Goal: Task Accomplishment & Management: Complete application form

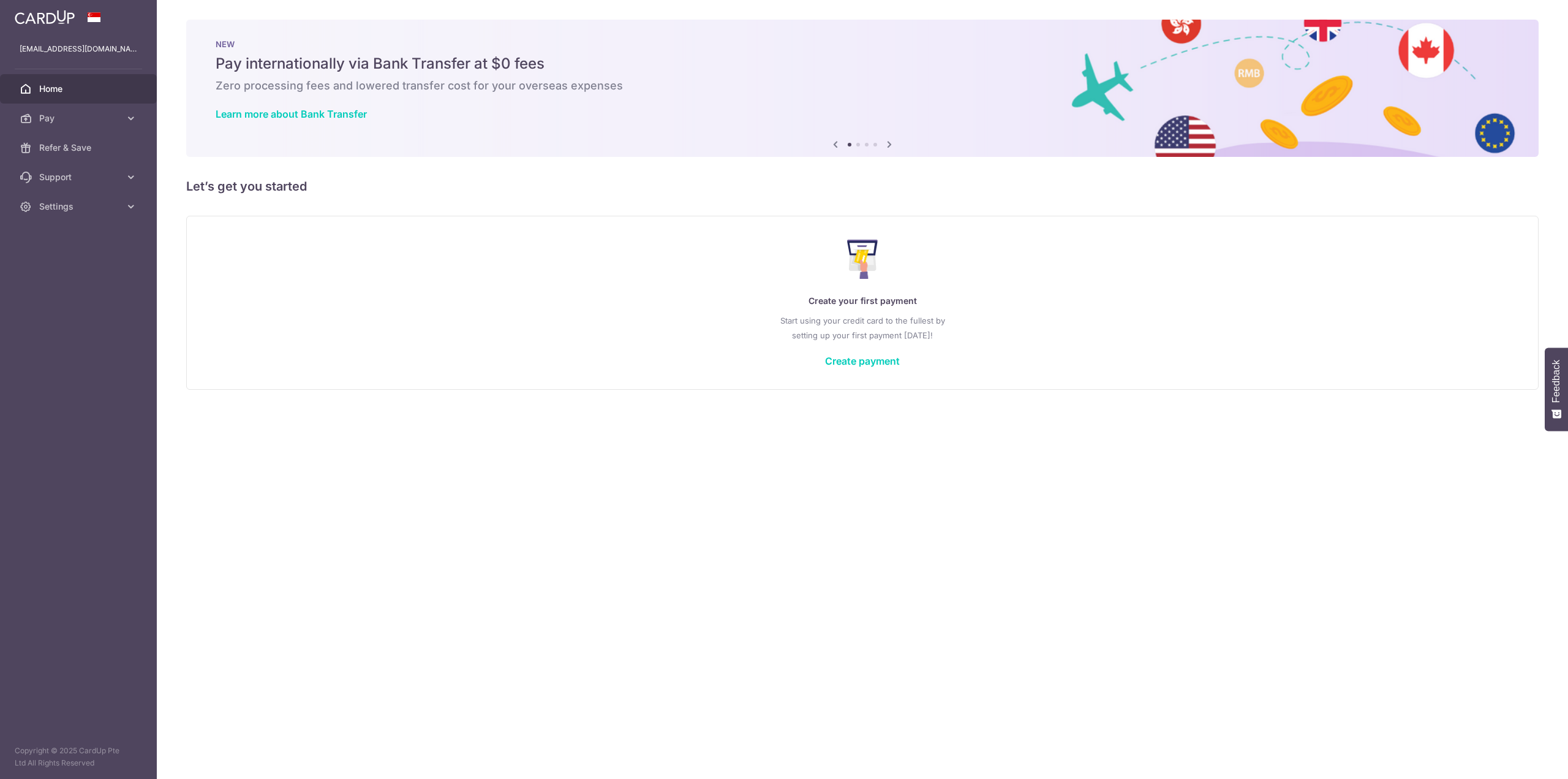
click at [856, 349] on div "Create your first payment Start using your credit card to the fullest by settin…" at bounding box center [863, 302] width 1322 height 145
click at [850, 361] on link "Create payment" at bounding box center [863, 361] width 75 height 12
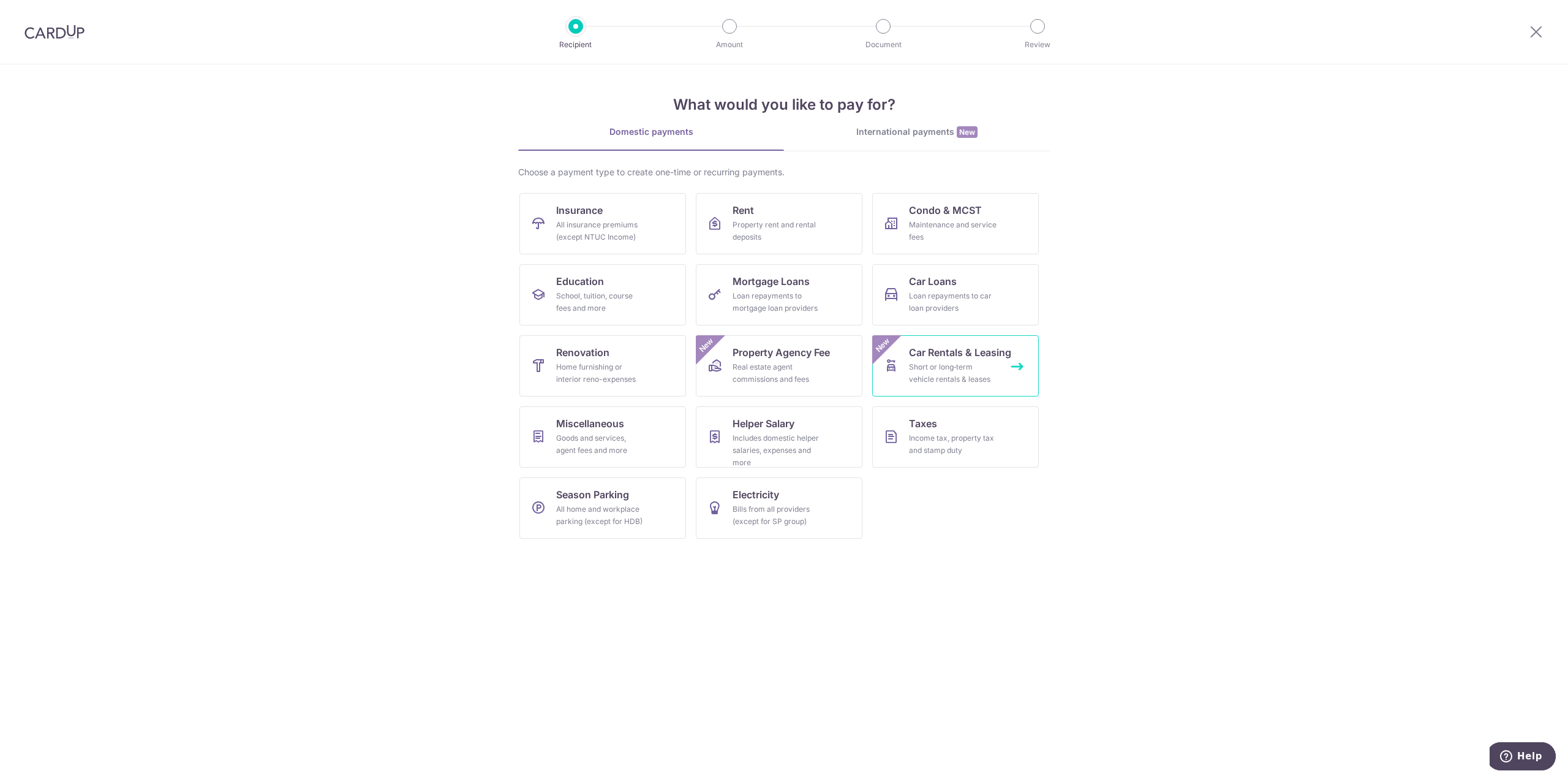
click at [906, 360] on link "Car Rentals & Leasing Short or long‑term vehicle rentals & leases New" at bounding box center [955, 365] width 166 height 61
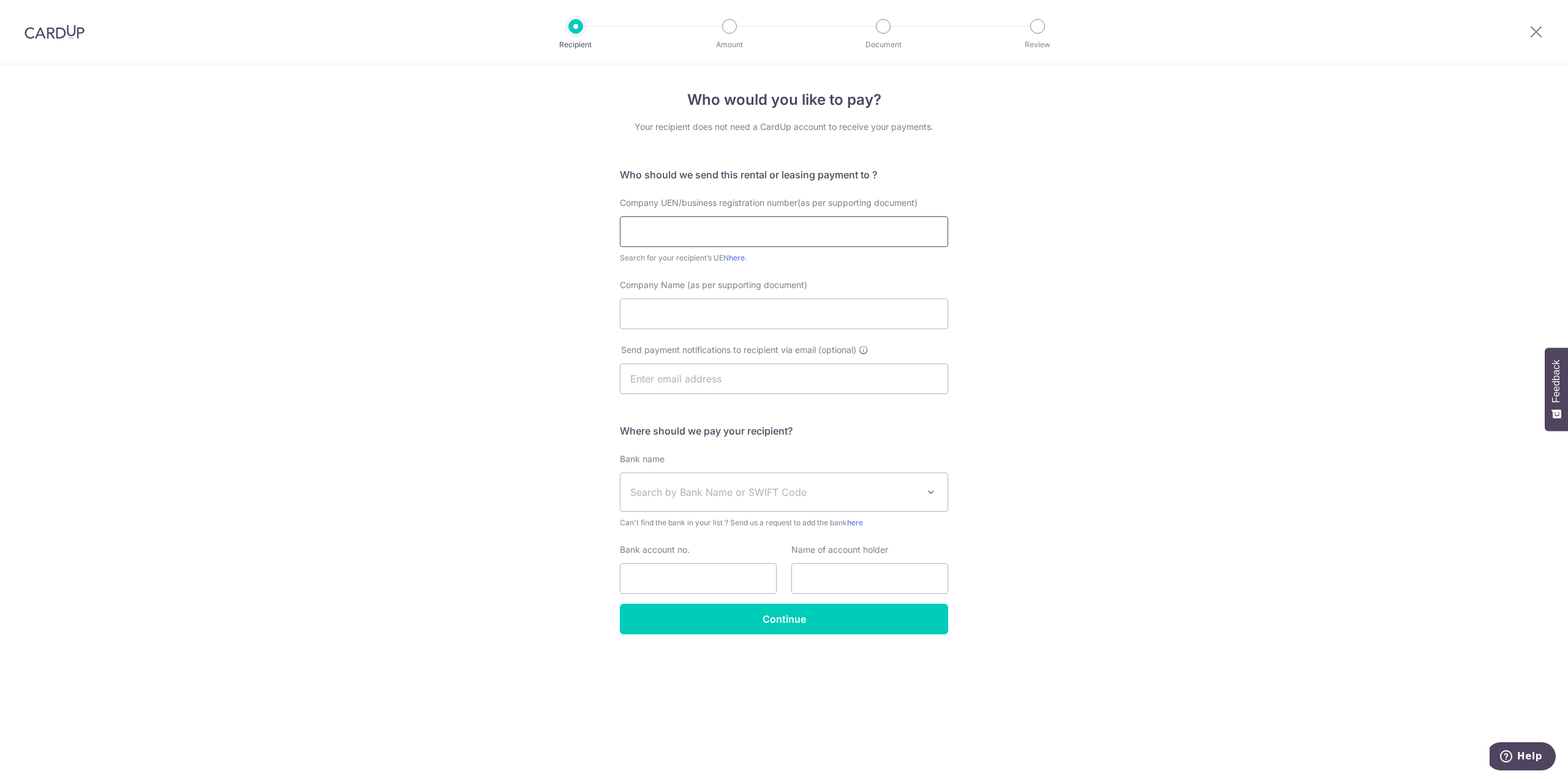
click at [697, 231] on input "text" at bounding box center [784, 232] width 328 height 31
click at [773, 381] on input "text" at bounding box center [784, 379] width 328 height 31
click at [1087, 368] on div "Who would you like to pay? Your recipient does not need a CardUp account to rec…" at bounding box center [784, 421] width 1568 height 714
click at [738, 257] on link "here" at bounding box center [736, 258] width 16 height 9
click at [798, 243] on input "text" at bounding box center [784, 232] width 328 height 31
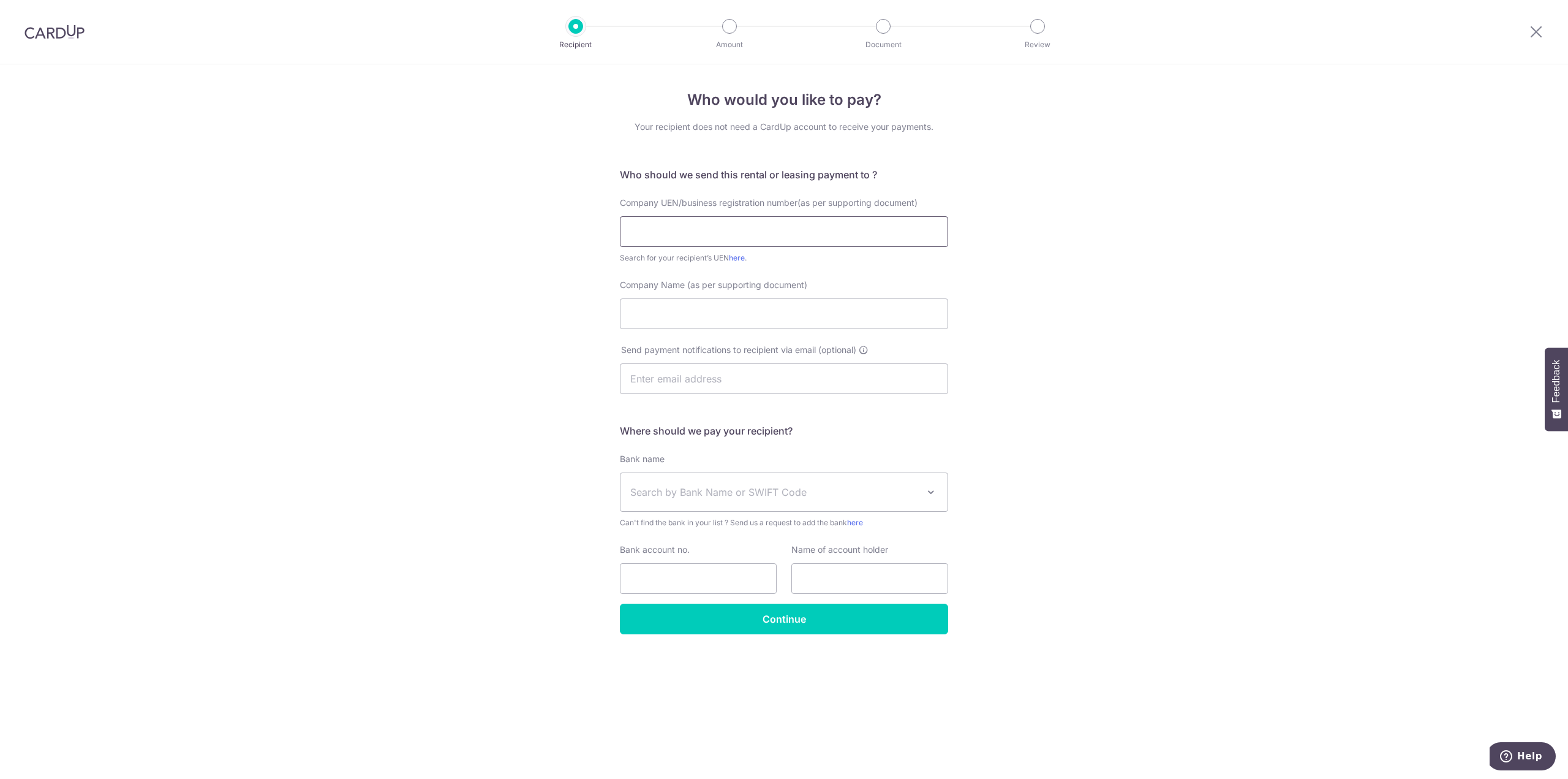
click at [798, 242] on input "text" at bounding box center [784, 232] width 328 height 31
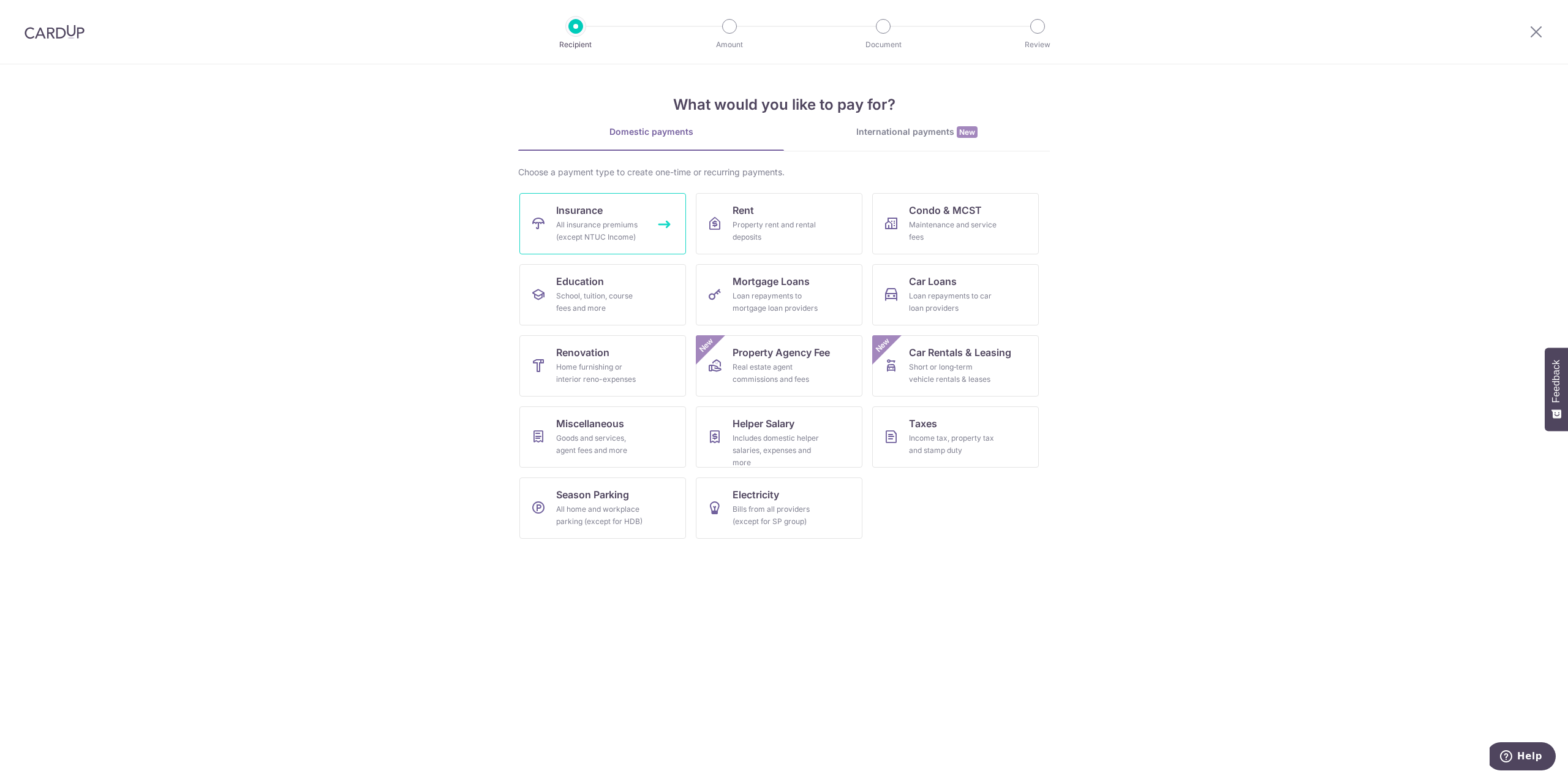
click at [552, 219] on link "Insurance All insurance premiums (except NTUC Income)" at bounding box center [603, 223] width 166 height 61
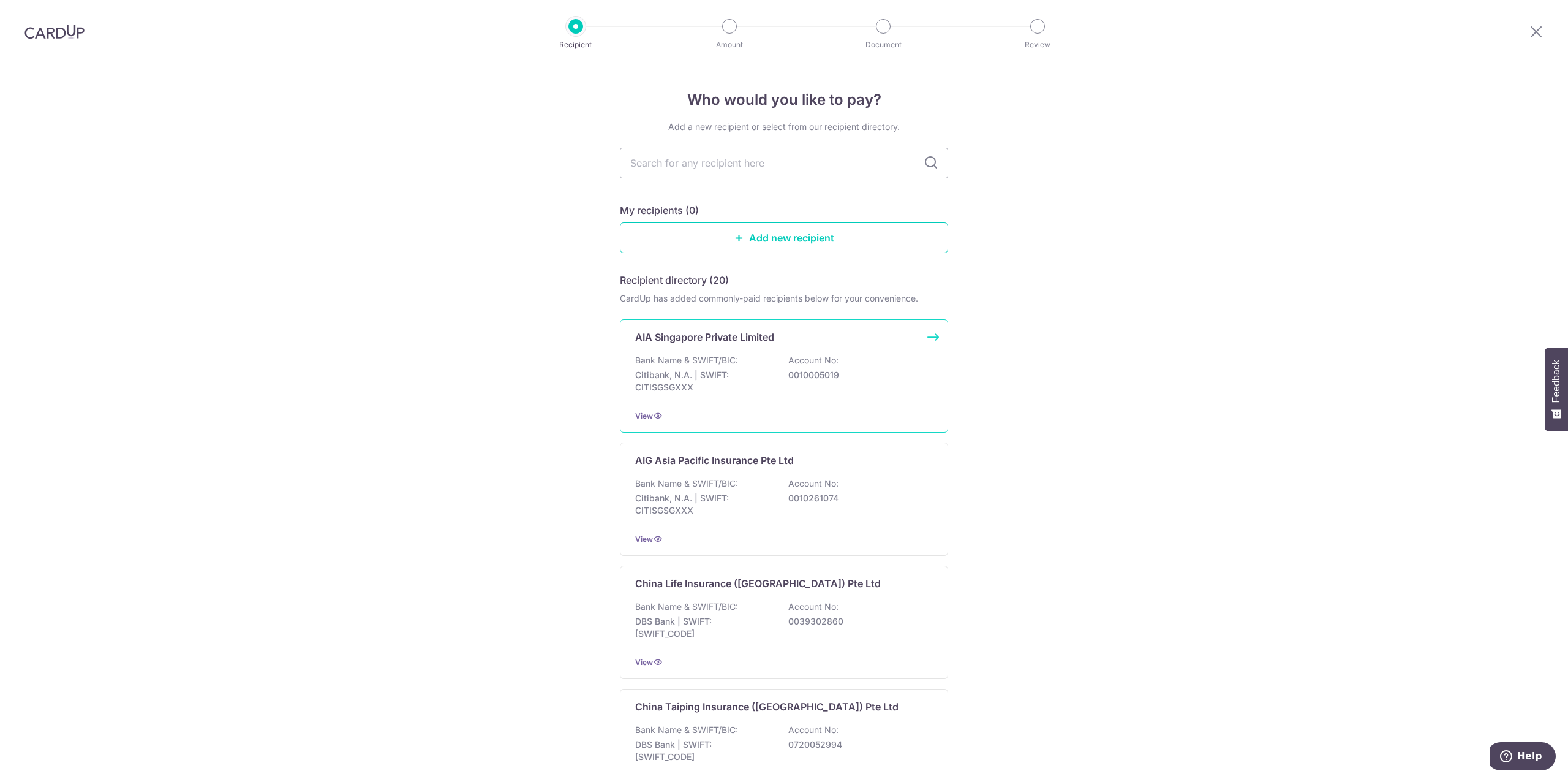
click at [777, 379] on div "Bank Name & SWIFT/BIC: Citibank, N.A. | SWIFT: CITISGSGXXX Account No: 00100050…" at bounding box center [784, 377] width 298 height 46
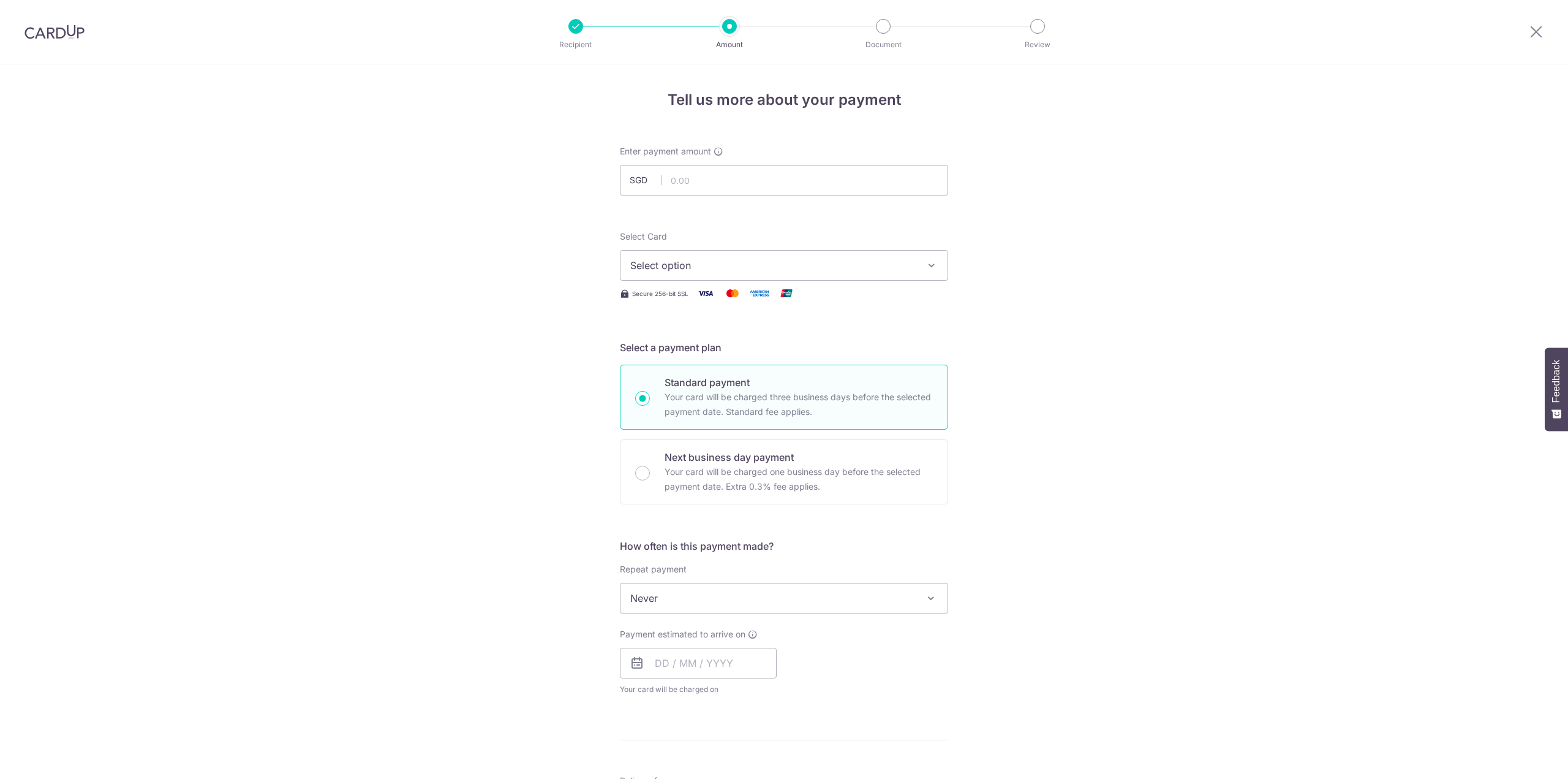
click at [713, 258] on span "Select option" at bounding box center [773, 265] width 285 height 15
click at [674, 347] on span "**** 2400" at bounding box center [683, 353] width 47 height 15
click at [452, 262] on div "Tell us more about your payment Enter payment amount SGD Select Card **** 2400 …" at bounding box center [784, 618] width 1568 height 1109
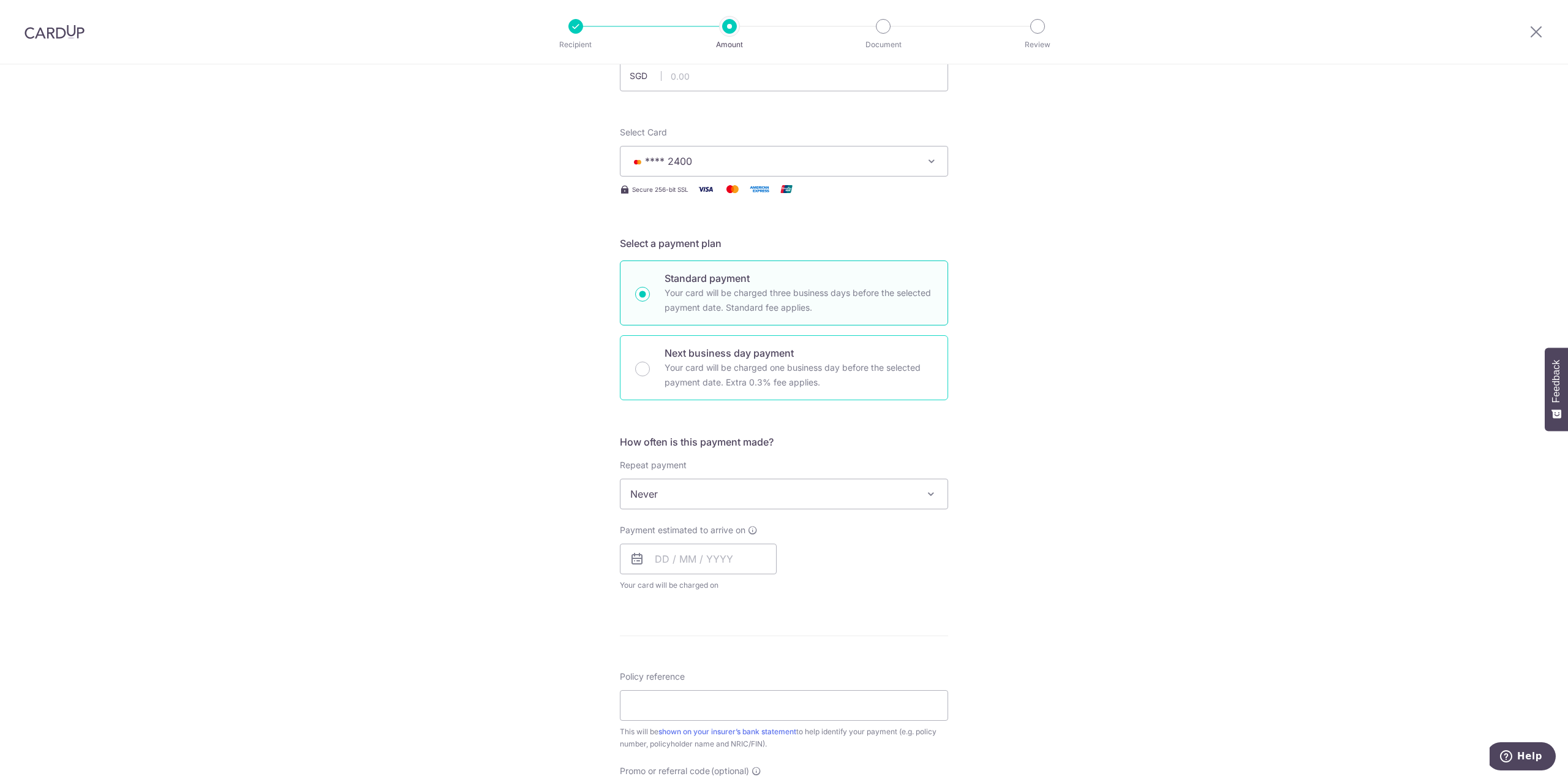
scroll to position [85, 0]
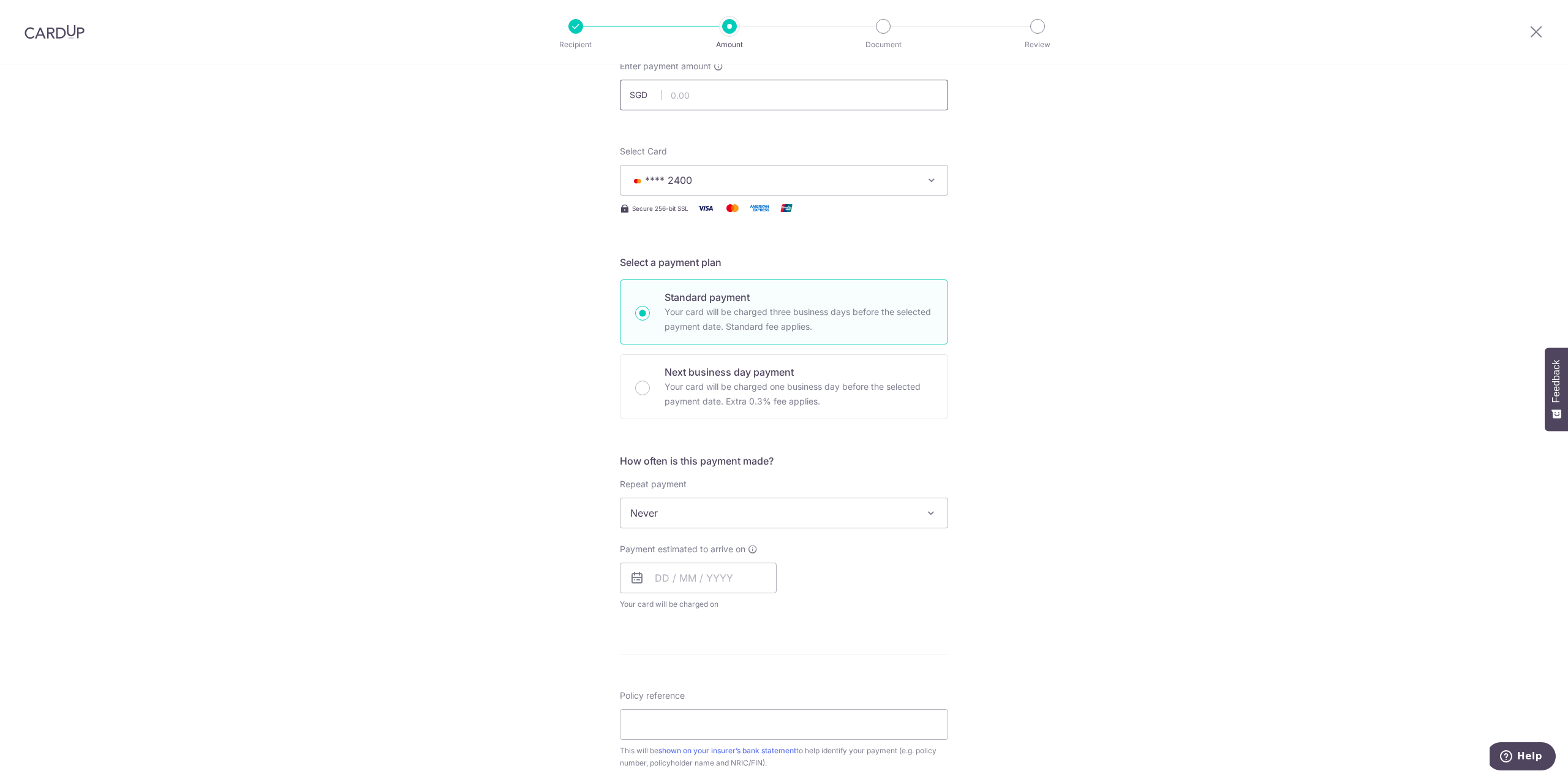
click at [702, 96] on input "text" at bounding box center [784, 95] width 328 height 31
click at [687, 519] on span "Never" at bounding box center [784, 513] width 327 height 29
type input "700.00"
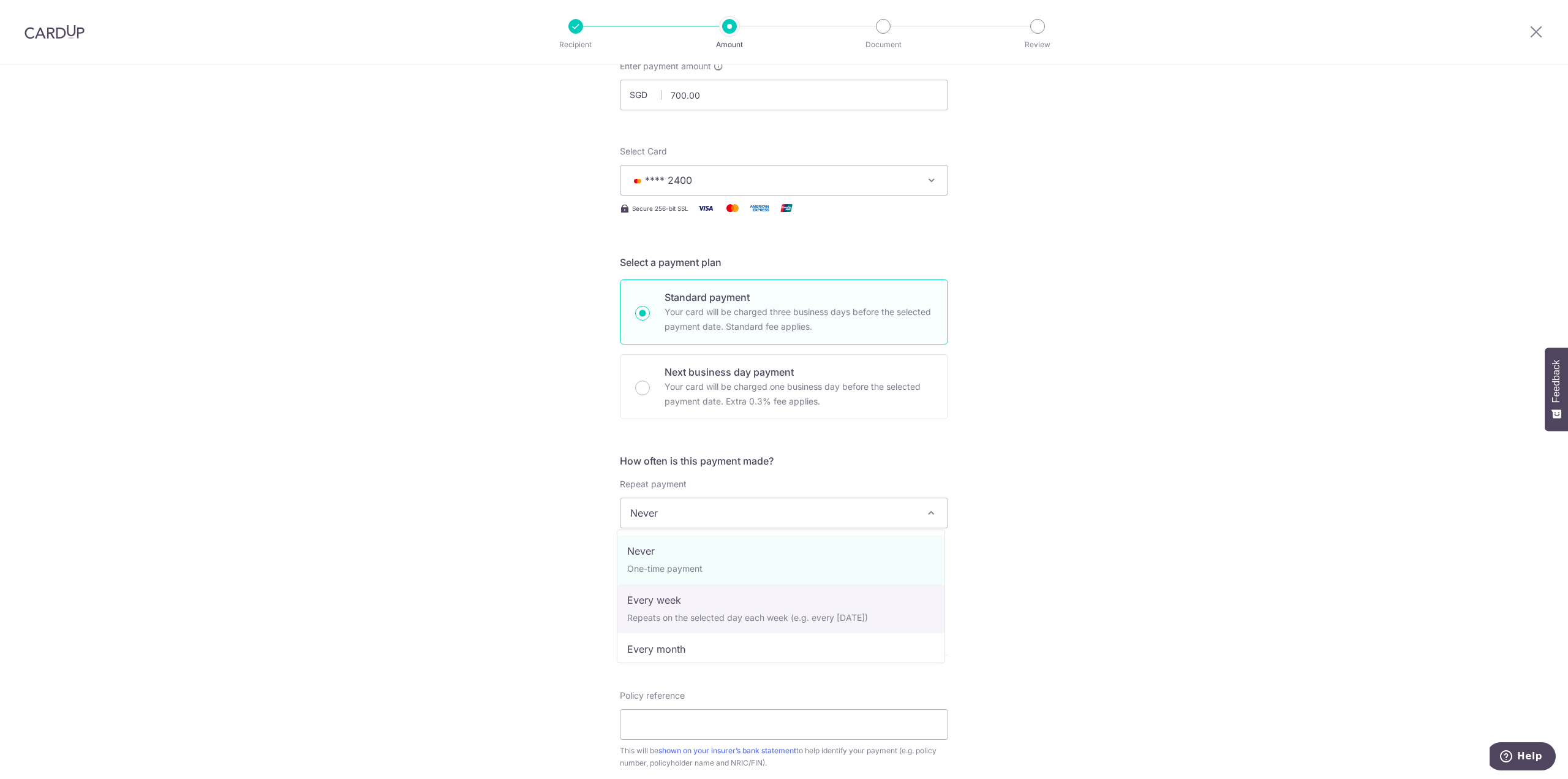
scroll to position [61, 0]
select select "3"
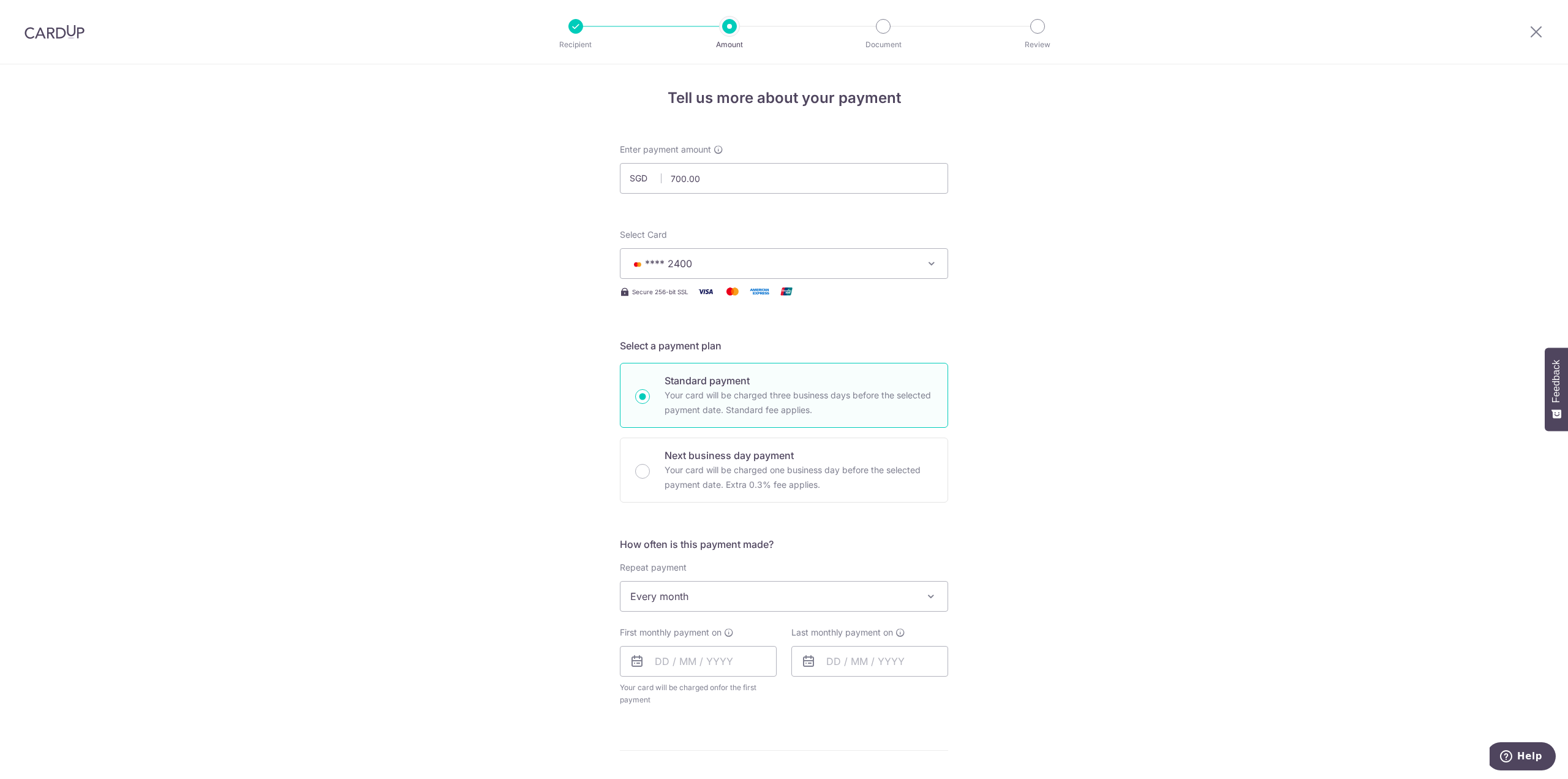
scroll to position [0, 0]
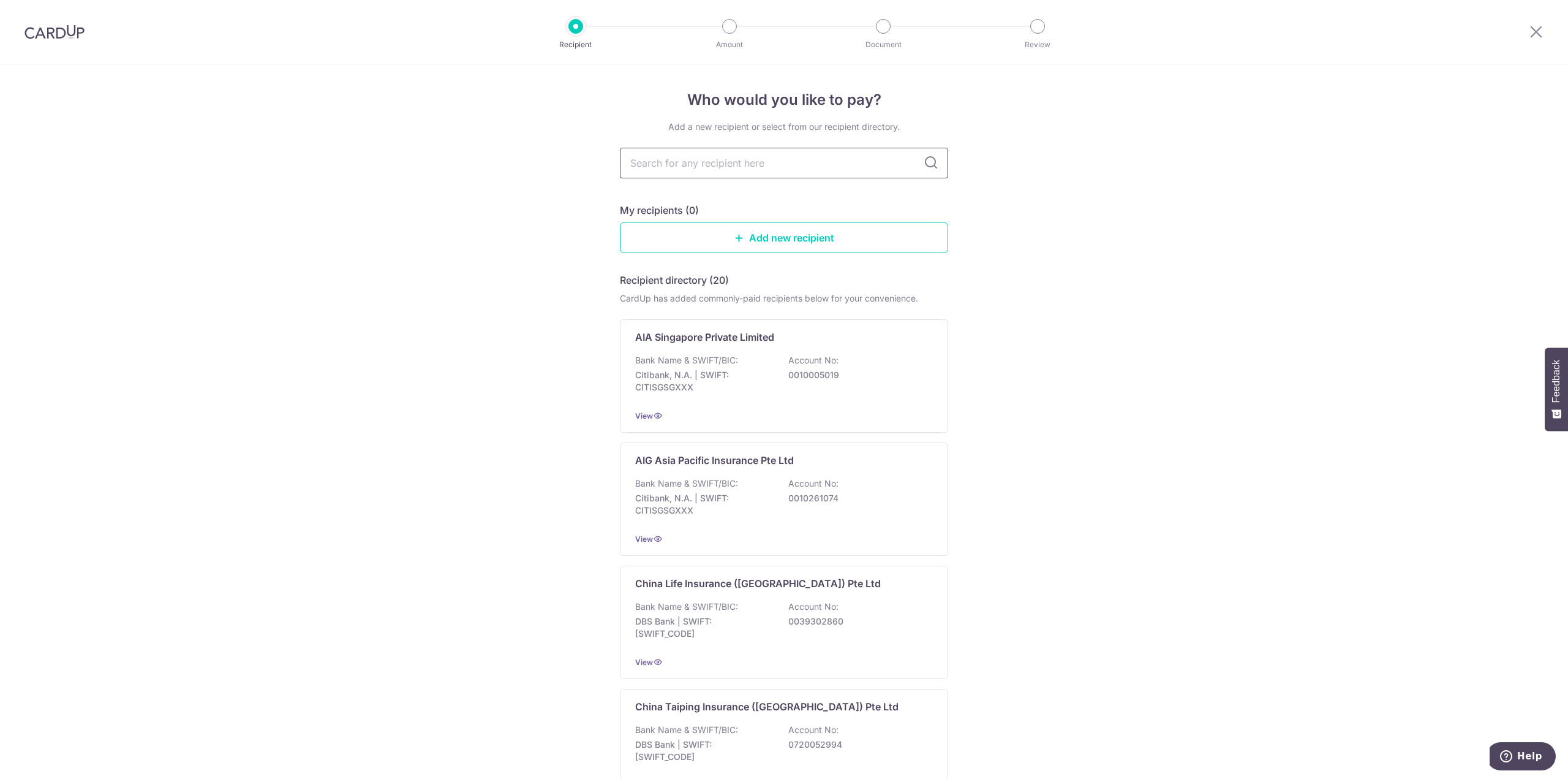
click at [720, 162] on input "text" at bounding box center [784, 163] width 328 height 31
type input "s"
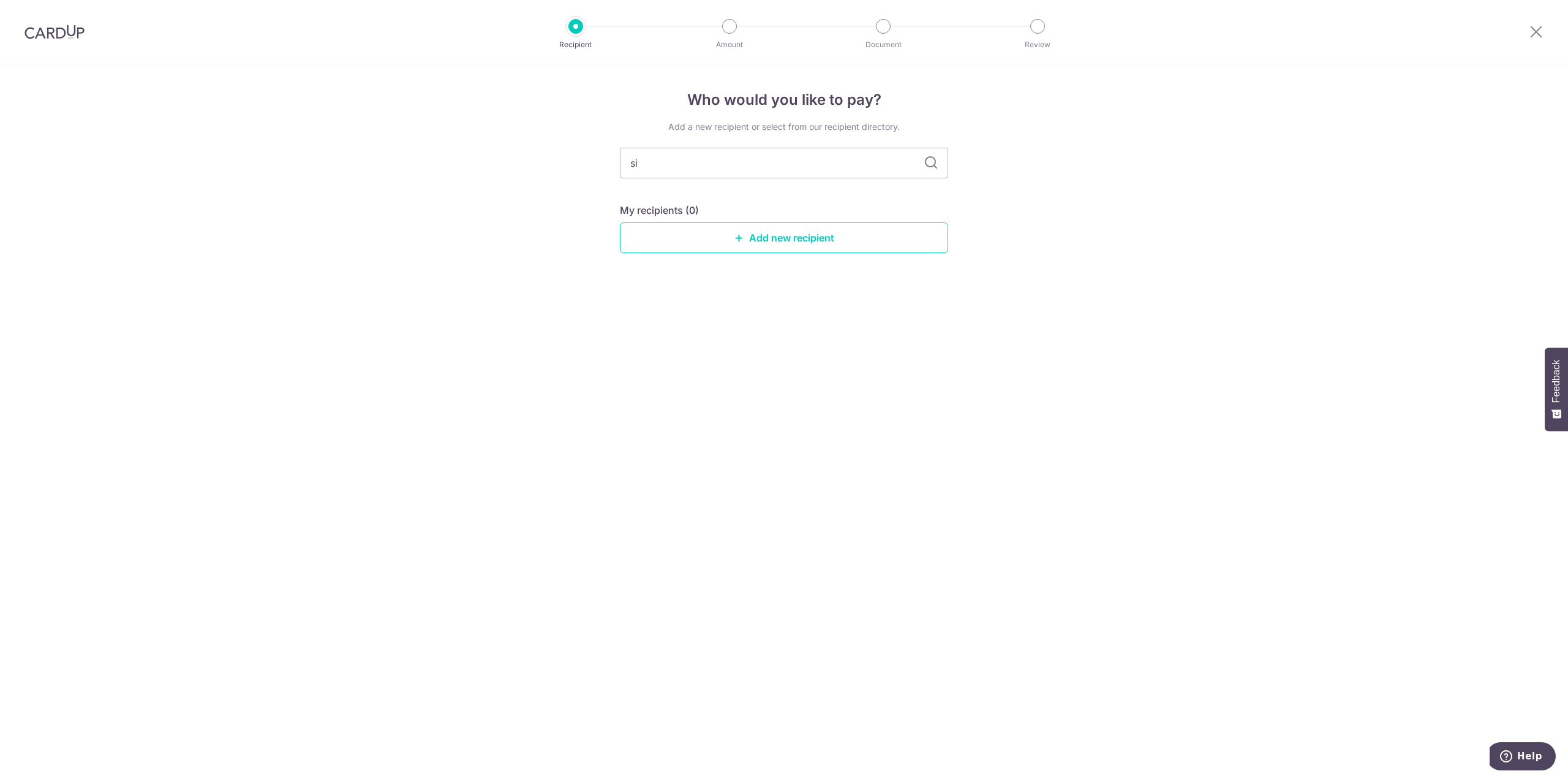
type input "s"
type input "AIA"
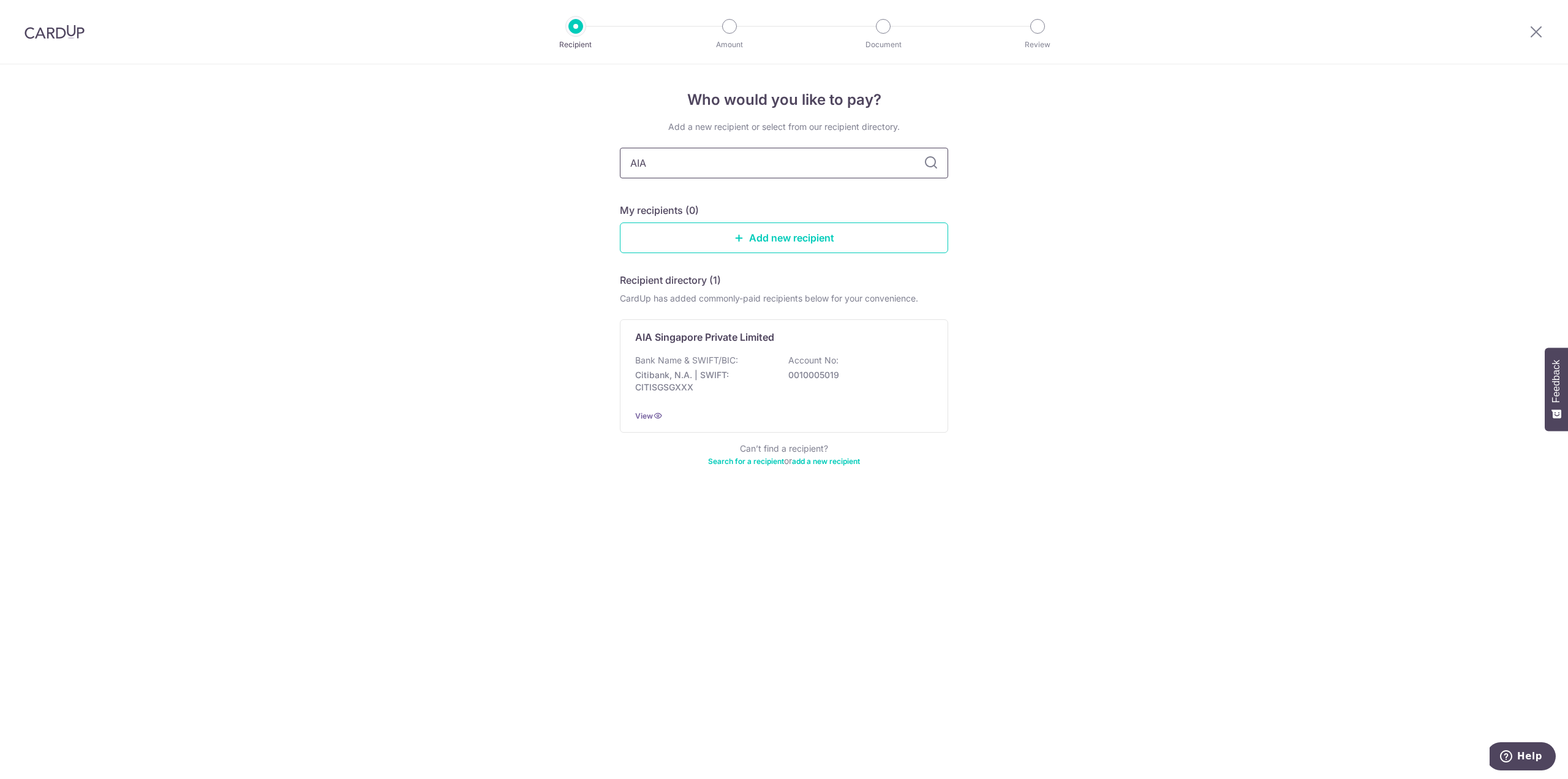
click at [938, 173] on input "AIA" at bounding box center [784, 163] width 328 height 31
click at [928, 162] on icon at bounding box center [931, 162] width 15 height 15
click at [783, 381] on div "Bank Name & SWIFT/BIC: Citibank, N.A. | SWIFT: CITISGSGXXX Account No: 00100050…" at bounding box center [784, 377] width 298 height 46
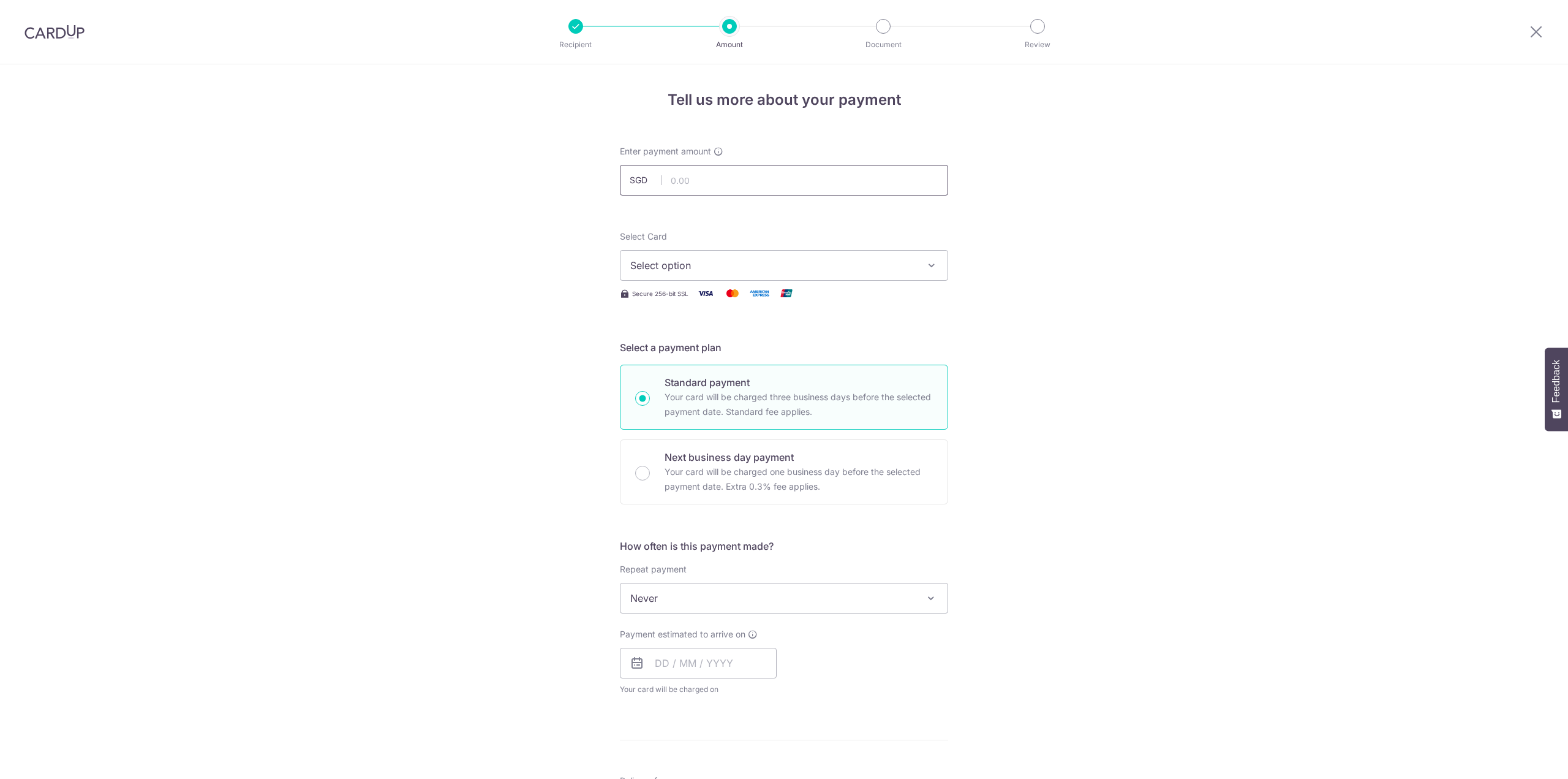
click at [761, 173] on input "text" at bounding box center [784, 180] width 328 height 31
type input "700.00"
click at [849, 277] on button "Select option" at bounding box center [784, 265] width 328 height 31
click at [723, 347] on span "**** 2400" at bounding box center [784, 353] width 308 height 15
click at [734, 593] on span "Never" at bounding box center [784, 598] width 327 height 29
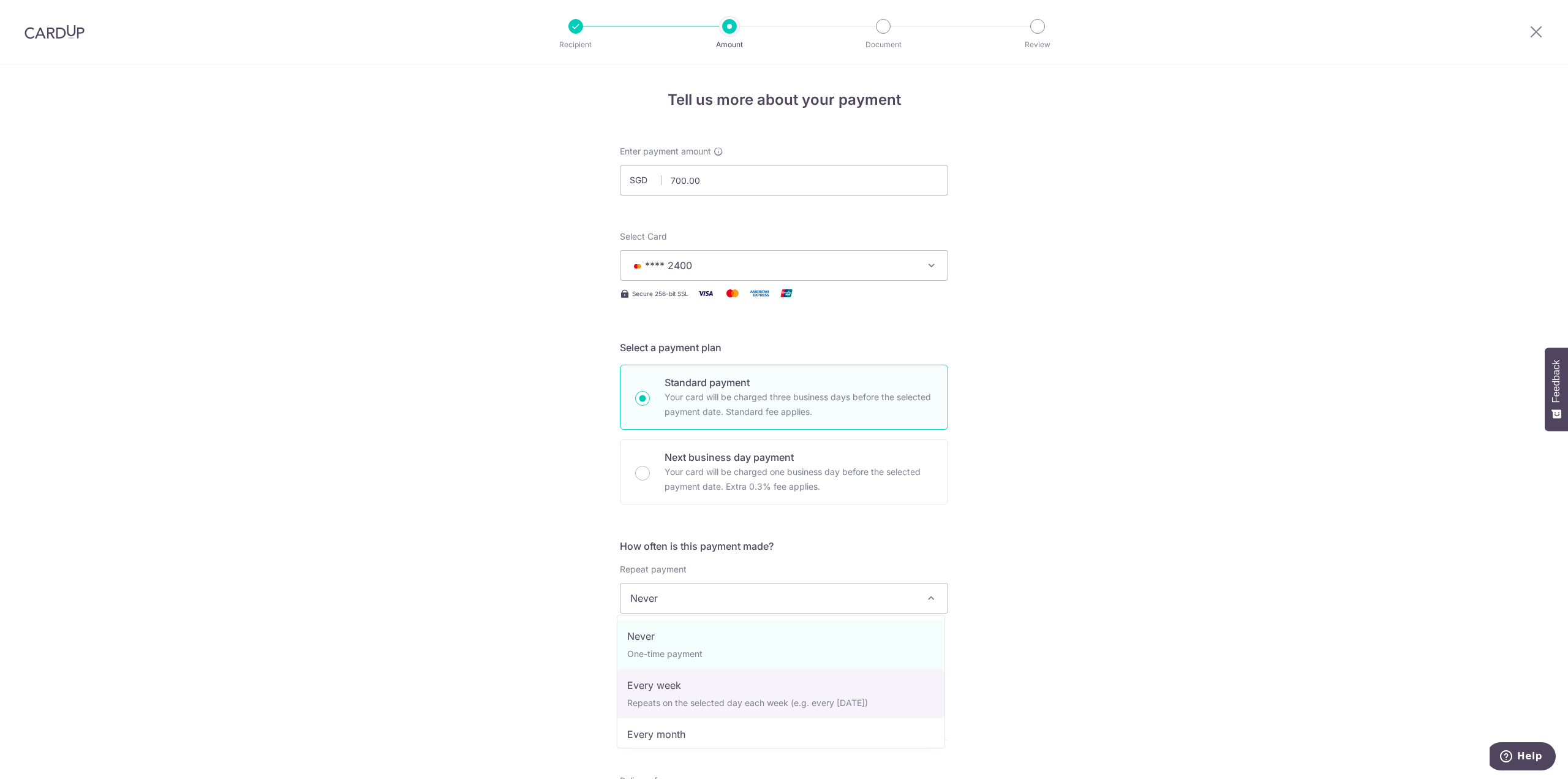
select select "3"
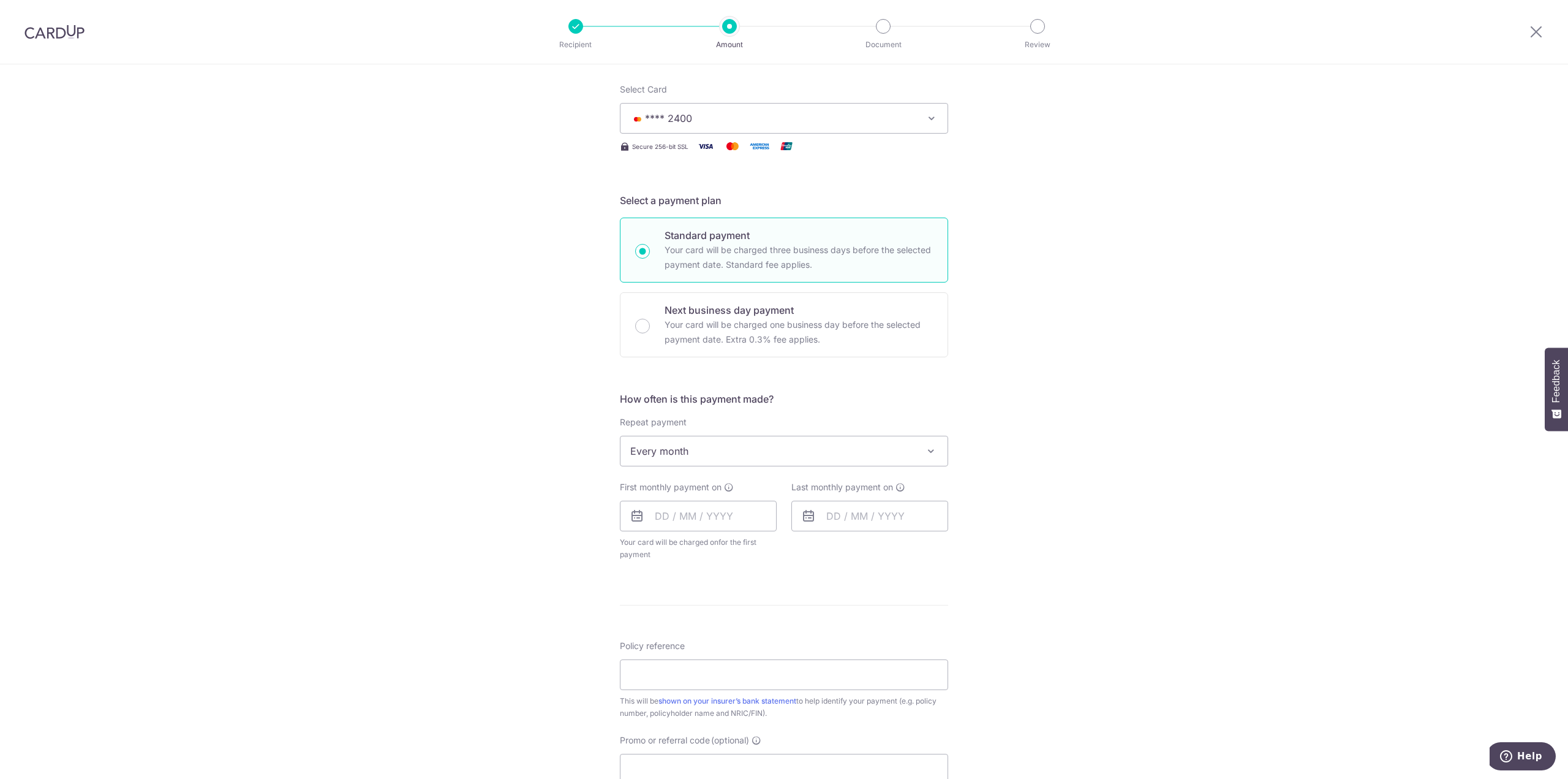
scroll to position [184, 0]
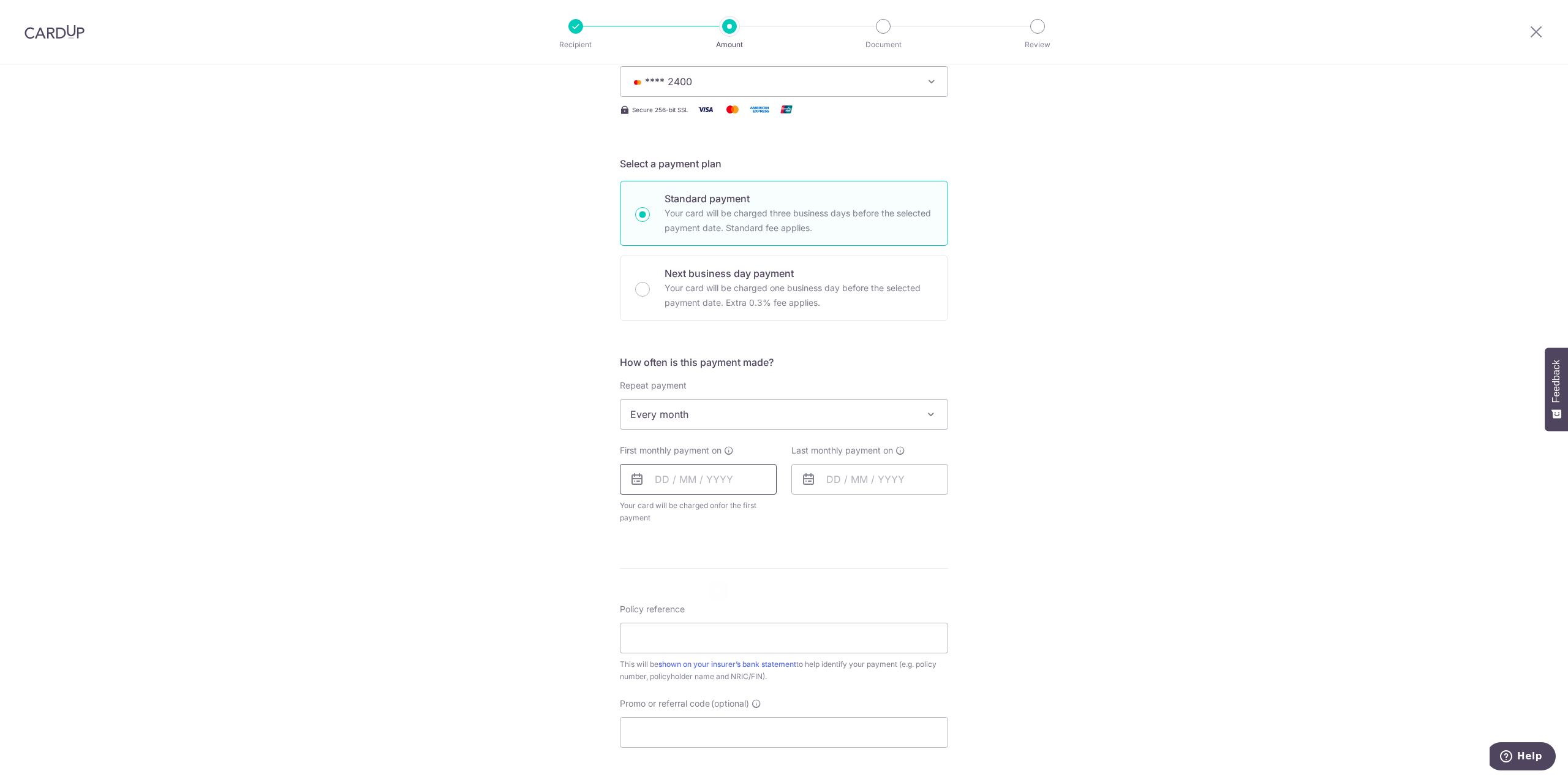
click at [699, 465] on input "text" at bounding box center [698, 480] width 157 height 31
click at [470, 410] on div "Tell us more about your payment Enter payment amount SGD 700.00 700.00 Select C…" at bounding box center [784, 441] width 1568 height 1121
click at [883, 473] on input "text" at bounding box center [869, 480] width 157 height 31
click at [920, 509] on select "2025 2026 2027 2028 2029 2030 2031 2032 2033 2034 2035" at bounding box center [918, 512] width 32 height 10
click at [1041, 559] on div "Tell us more about your payment Enter payment amount SGD 700.00 700.00 Select C…" at bounding box center [784, 441] width 1568 height 1121
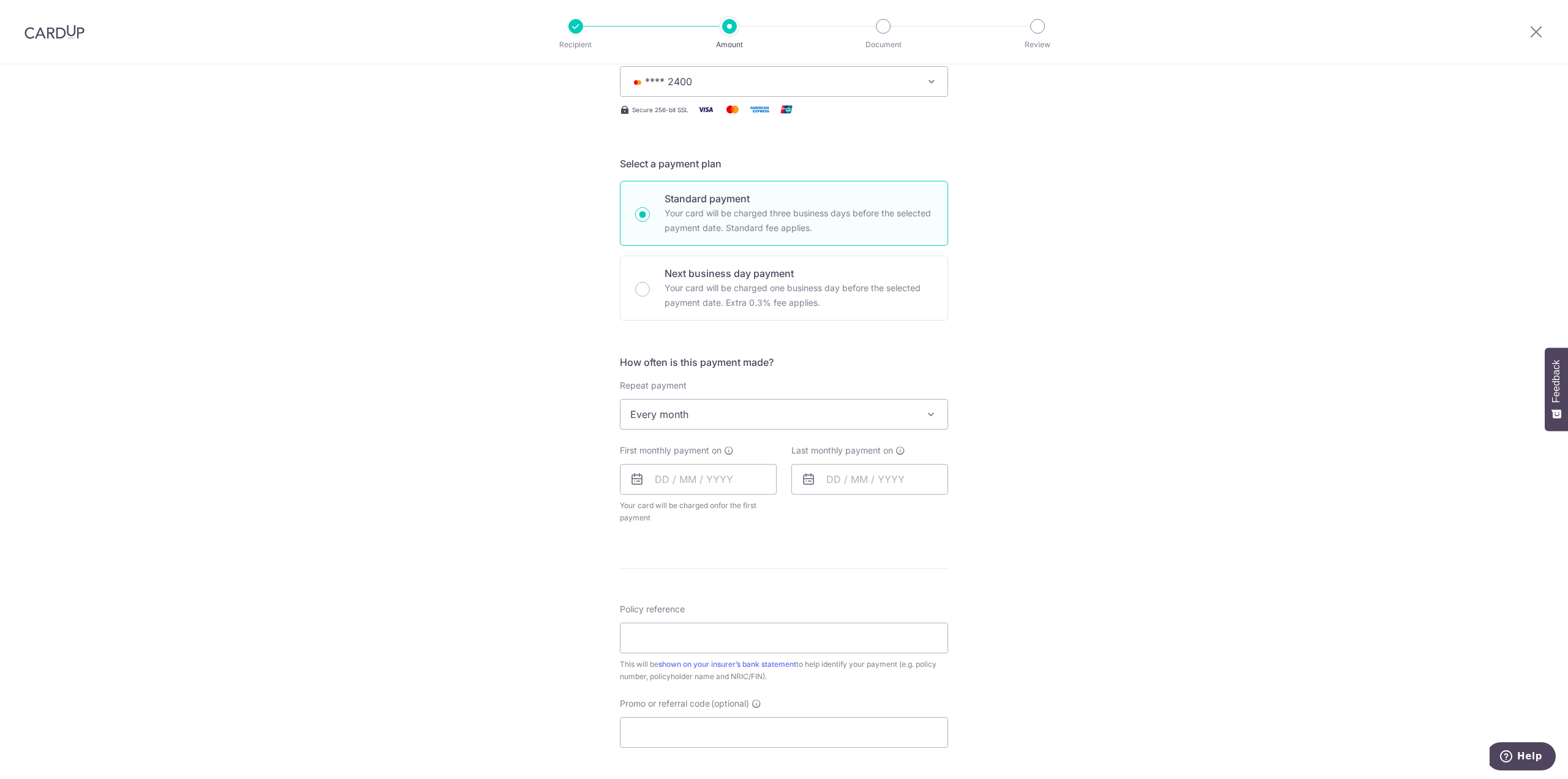
click at [1041, 559] on div "Tell us more about your payment Enter payment amount SGD 700.00 700.00 Select C…" at bounding box center [784, 441] width 1568 height 1121
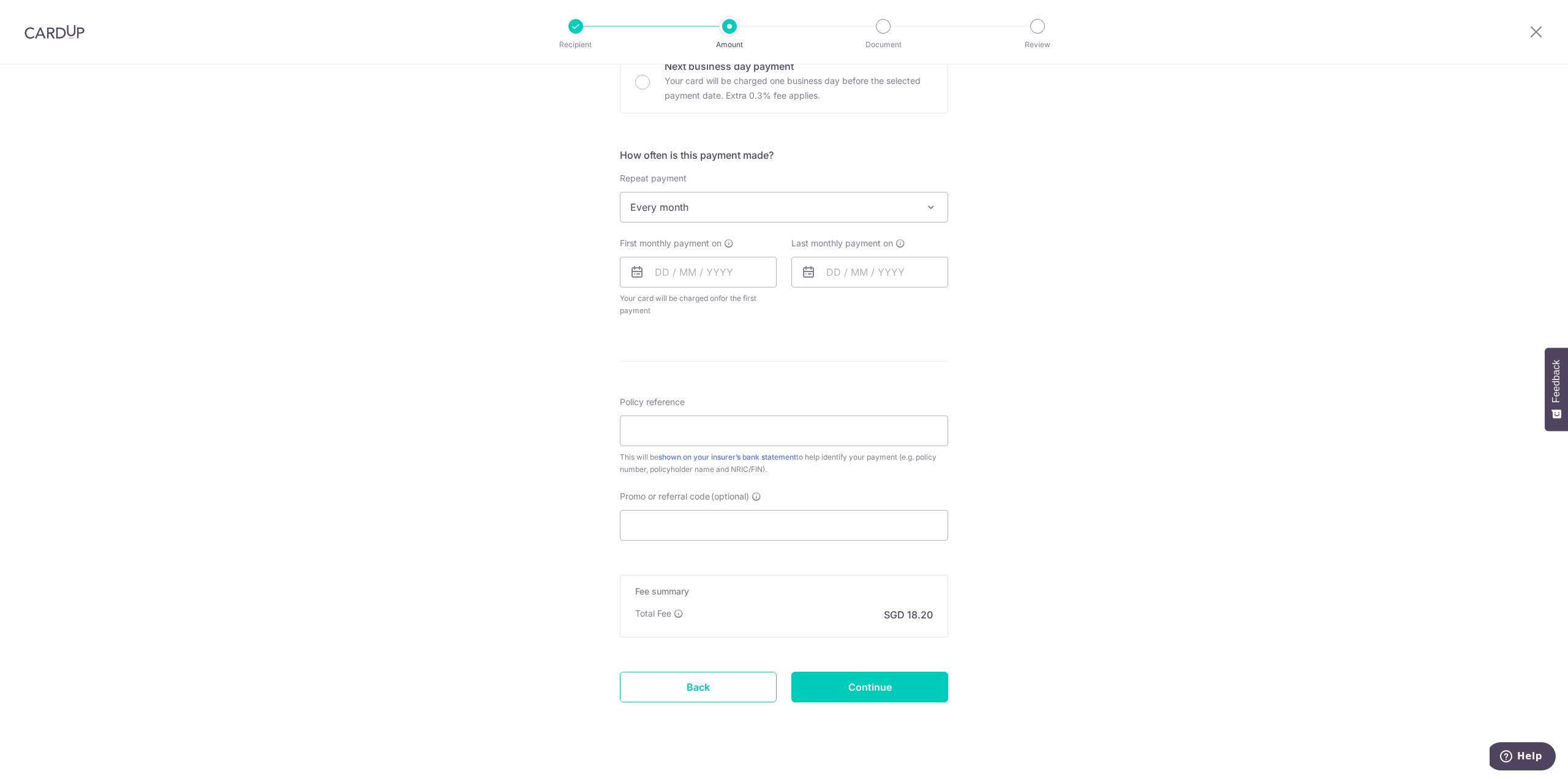
scroll to position [403, 0]
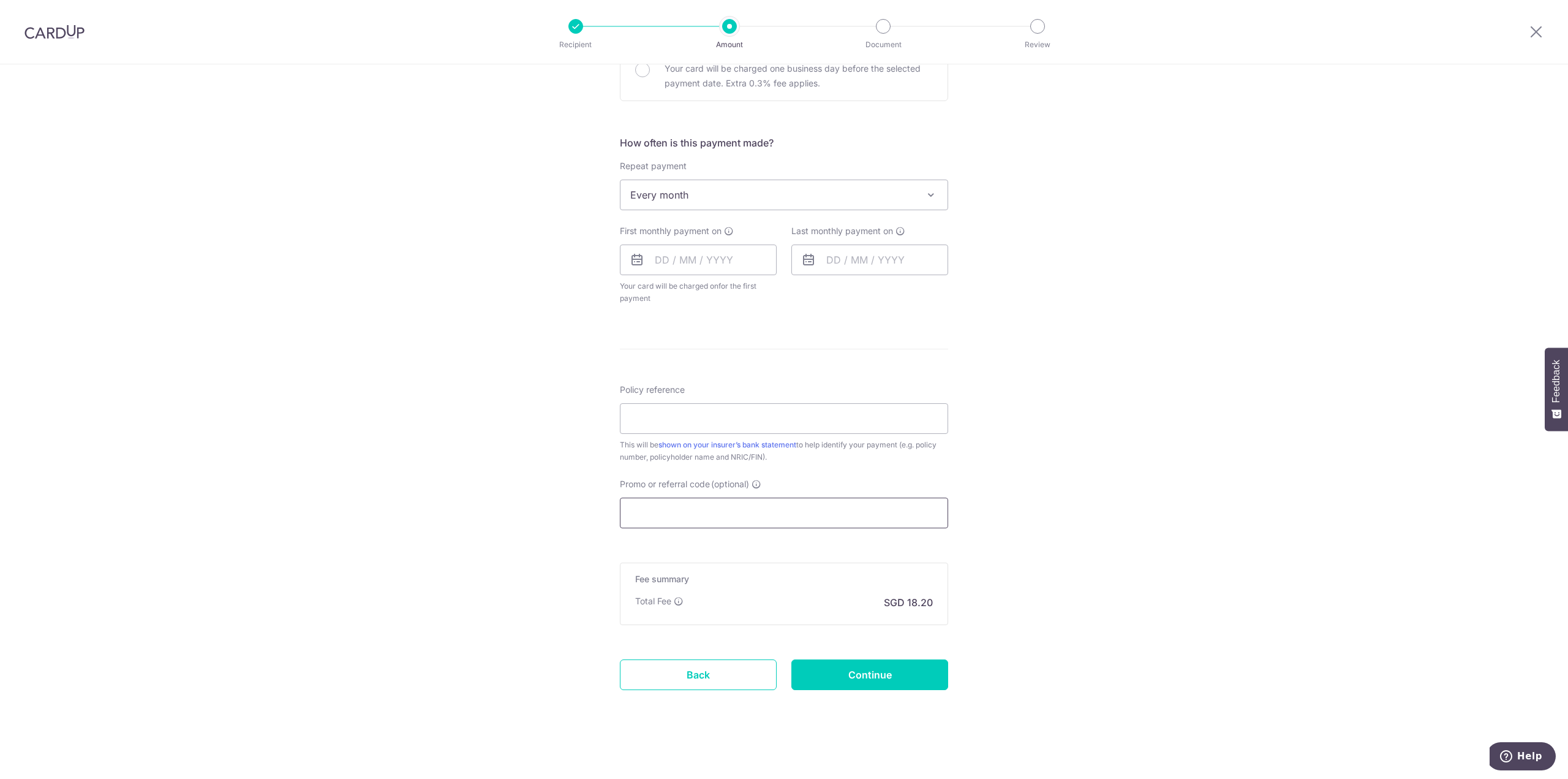
click at [815, 508] on input "Promo or referral code (optional)" at bounding box center [784, 513] width 328 height 31
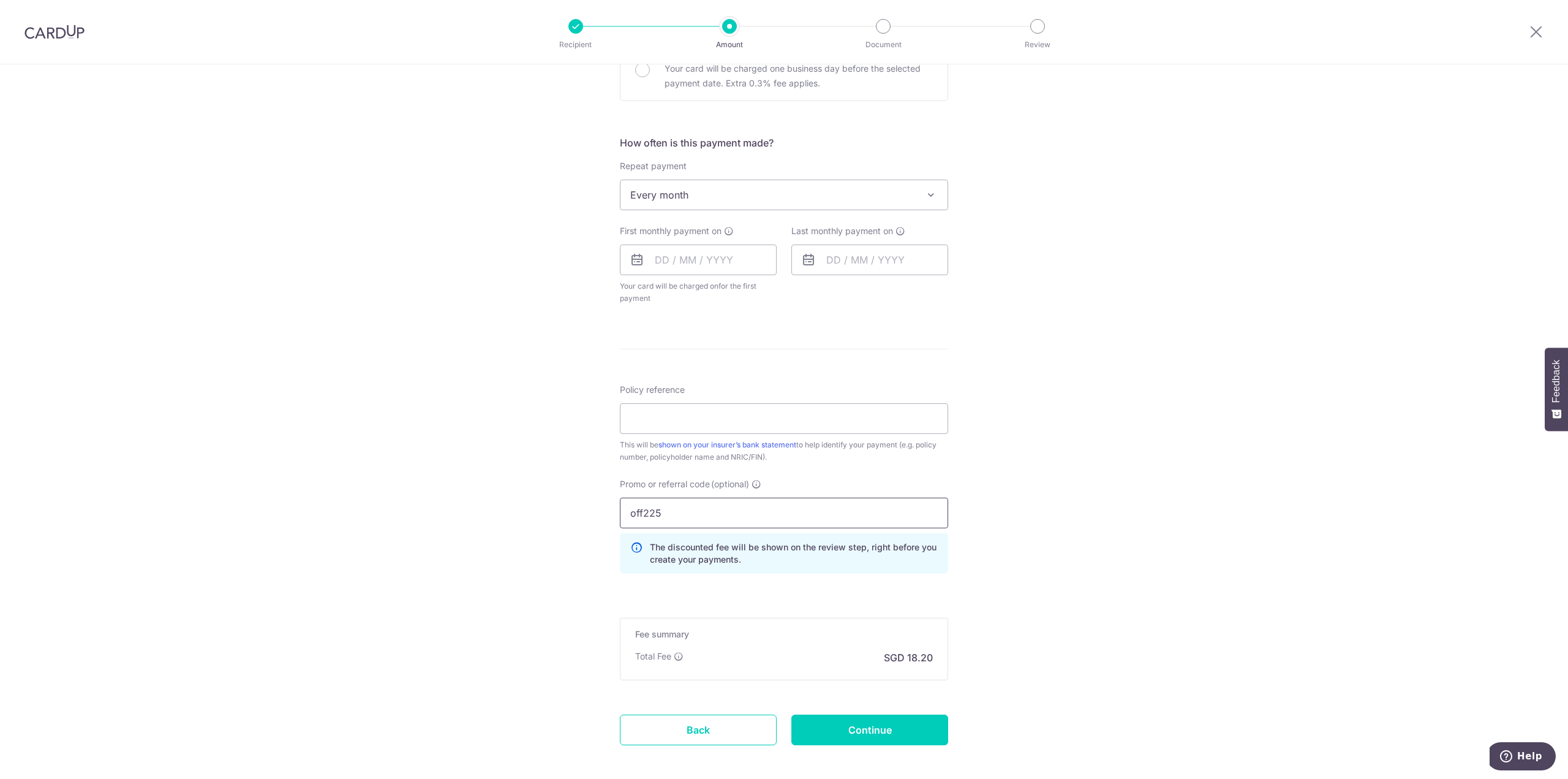
type input "off225"
click at [1032, 457] on div "Tell us more about your payment Enter payment amount SGD 700.00 700.00 Select C…" at bounding box center [784, 249] width 1568 height 1176
click at [824, 735] on input "Continue" at bounding box center [869, 729] width 157 height 31
type input "Create Schedule"
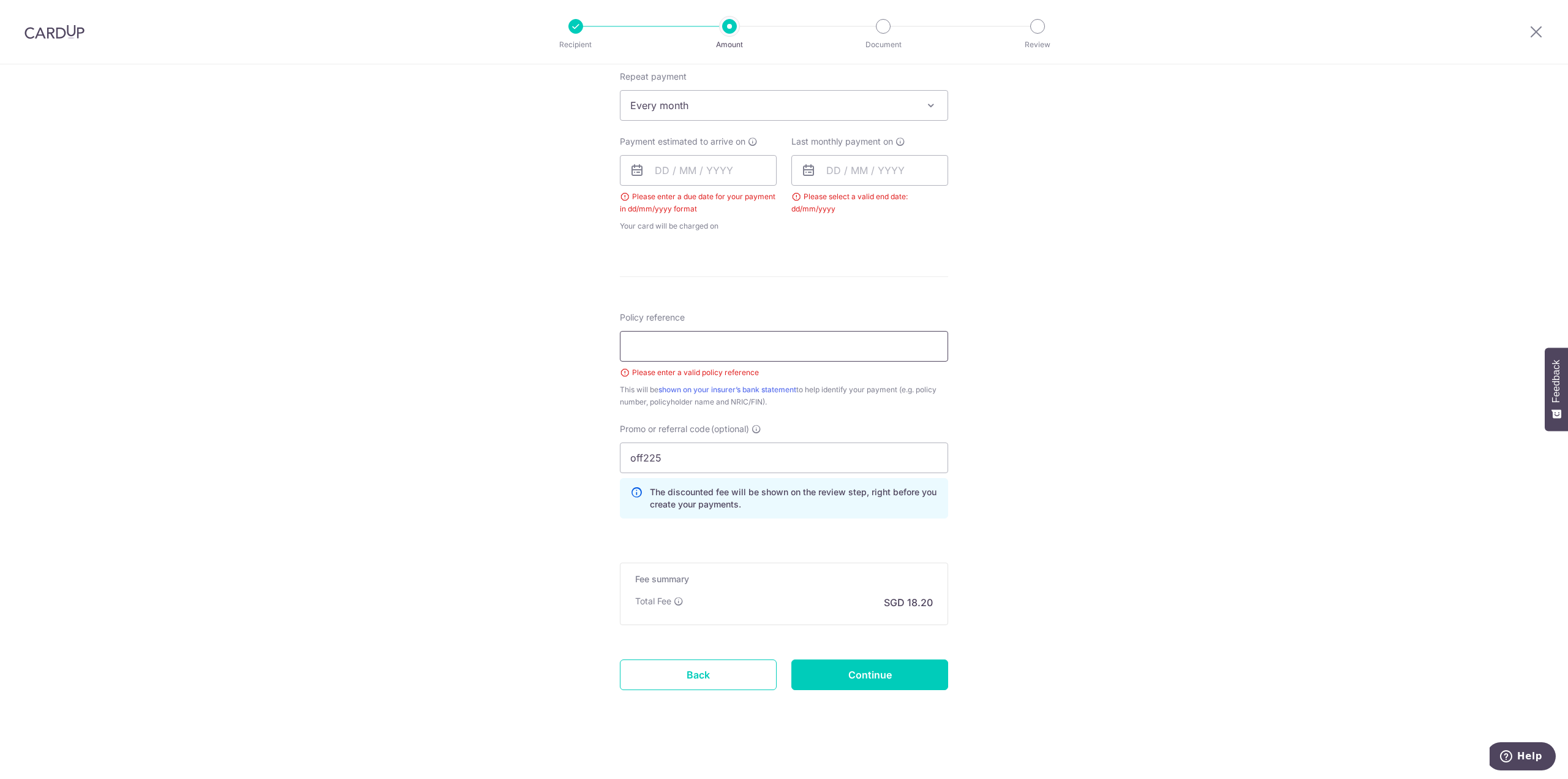
click at [685, 349] on input "Policy reference" at bounding box center [784, 347] width 328 height 31
type input "U128001840"
click at [520, 341] on div "Tell us more about your payment Enter payment amount SGD 700.00 700.00 Select C…" at bounding box center [784, 176] width 1568 height 1210
click at [720, 456] on input "off225" at bounding box center [784, 458] width 328 height 31
click at [709, 349] on input "U128001840" at bounding box center [784, 347] width 328 height 31
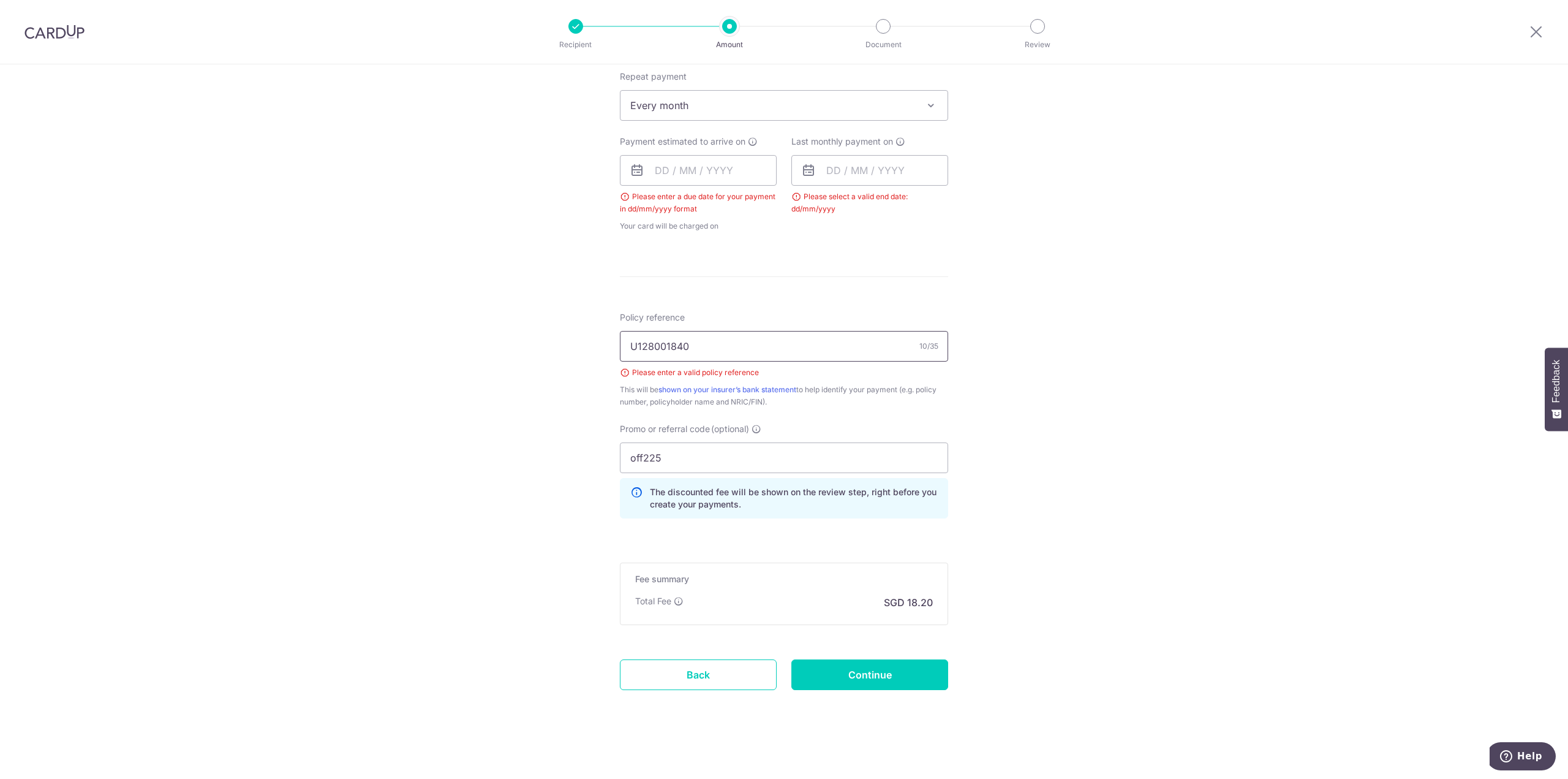
drag, startPoint x: 724, startPoint y: 343, endPoint x: 610, endPoint y: 347, distance: 114.1
click at [610, 347] on div "Tell us more about your payment Enter payment amount SGD 700.00 700.00 Select C…" at bounding box center [784, 176] width 1568 height 1210
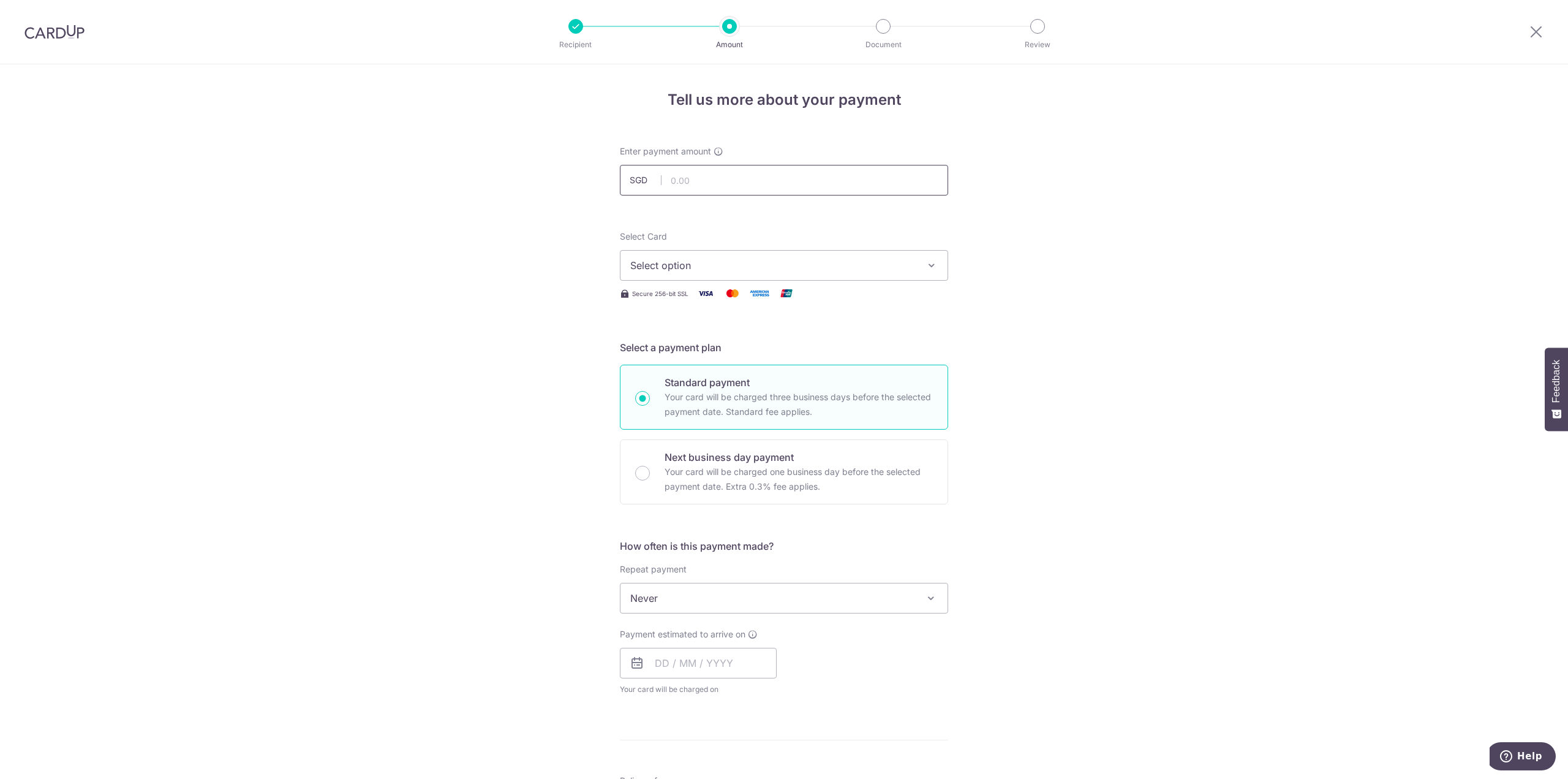
click at [761, 173] on input "text" at bounding box center [784, 180] width 328 height 31
type input "700.00"
click at [840, 263] on span "Select option" at bounding box center [773, 265] width 285 height 15
click at [753, 362] on link "**** 2400" at bounding box center [784, 353] width 327 height 29
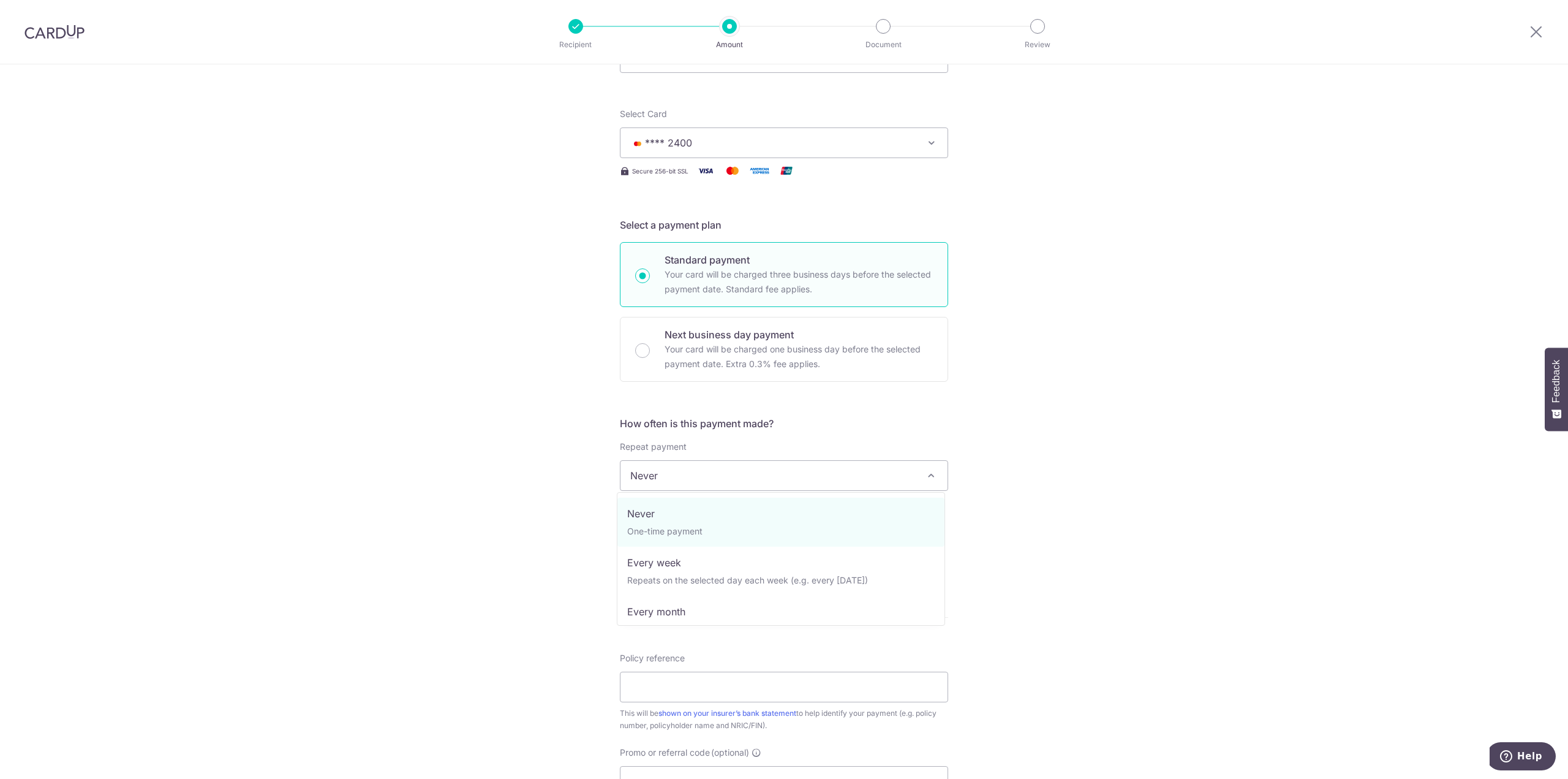
click at [717, 480] on span "Never" at bounding box center [784, 476] width 327 height 29
select select "3"
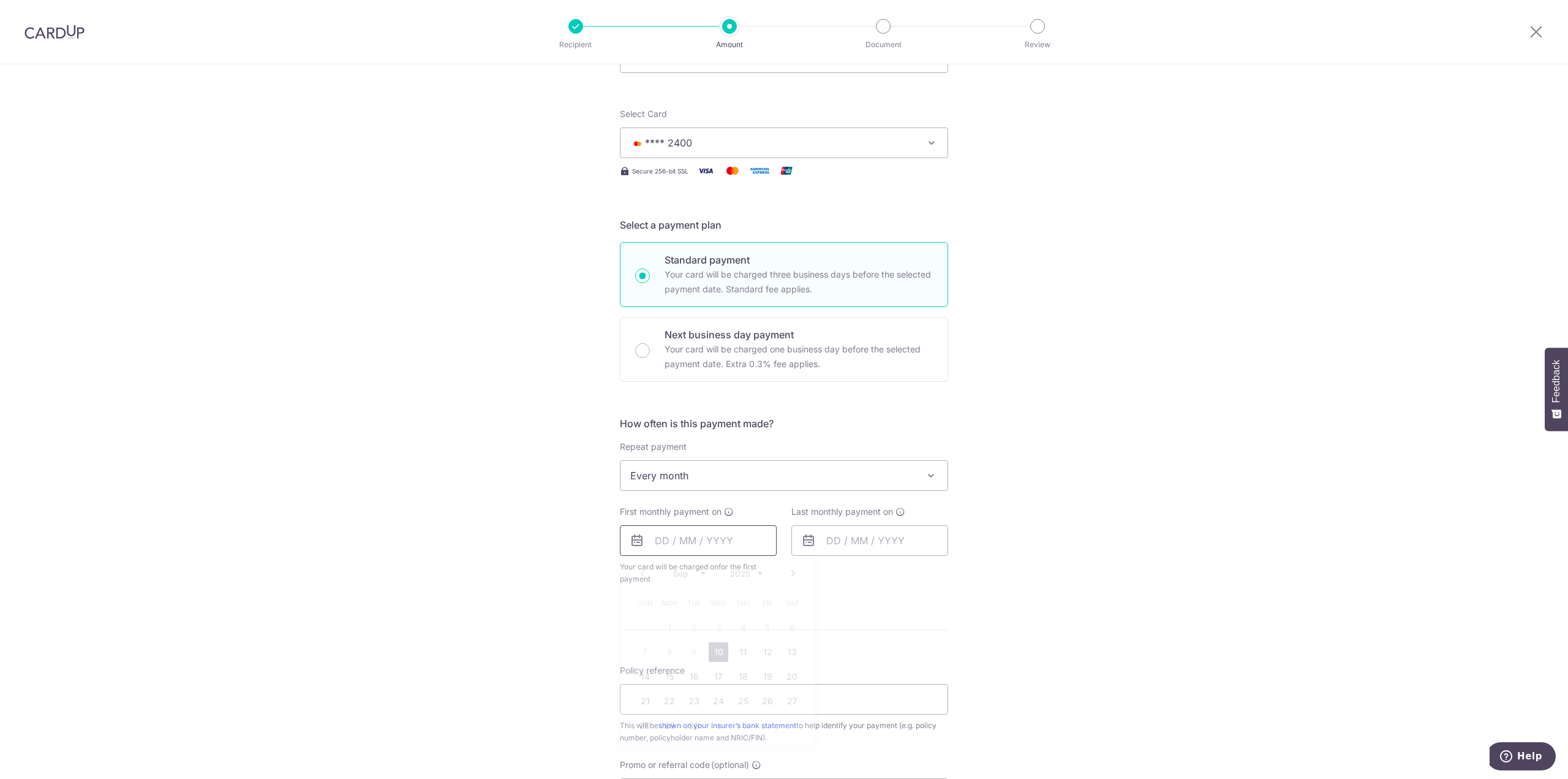
click at [678, 543] on input "text" at bounding box center [698, 541] width 157 height 31
click at [452, 507] on div "Tell us more about your payment Enter payment amount SGD 700.00 700.00 Select C…" at bounding box center [784, 502] width 1568 height 1121
click at [694, 538] on input "text" at bounding box center [698, 541] width 157 height 31
click at [768, 678] on link "19" at bounding box center [767, 676] width 19 height 19
type input "[DATE]"
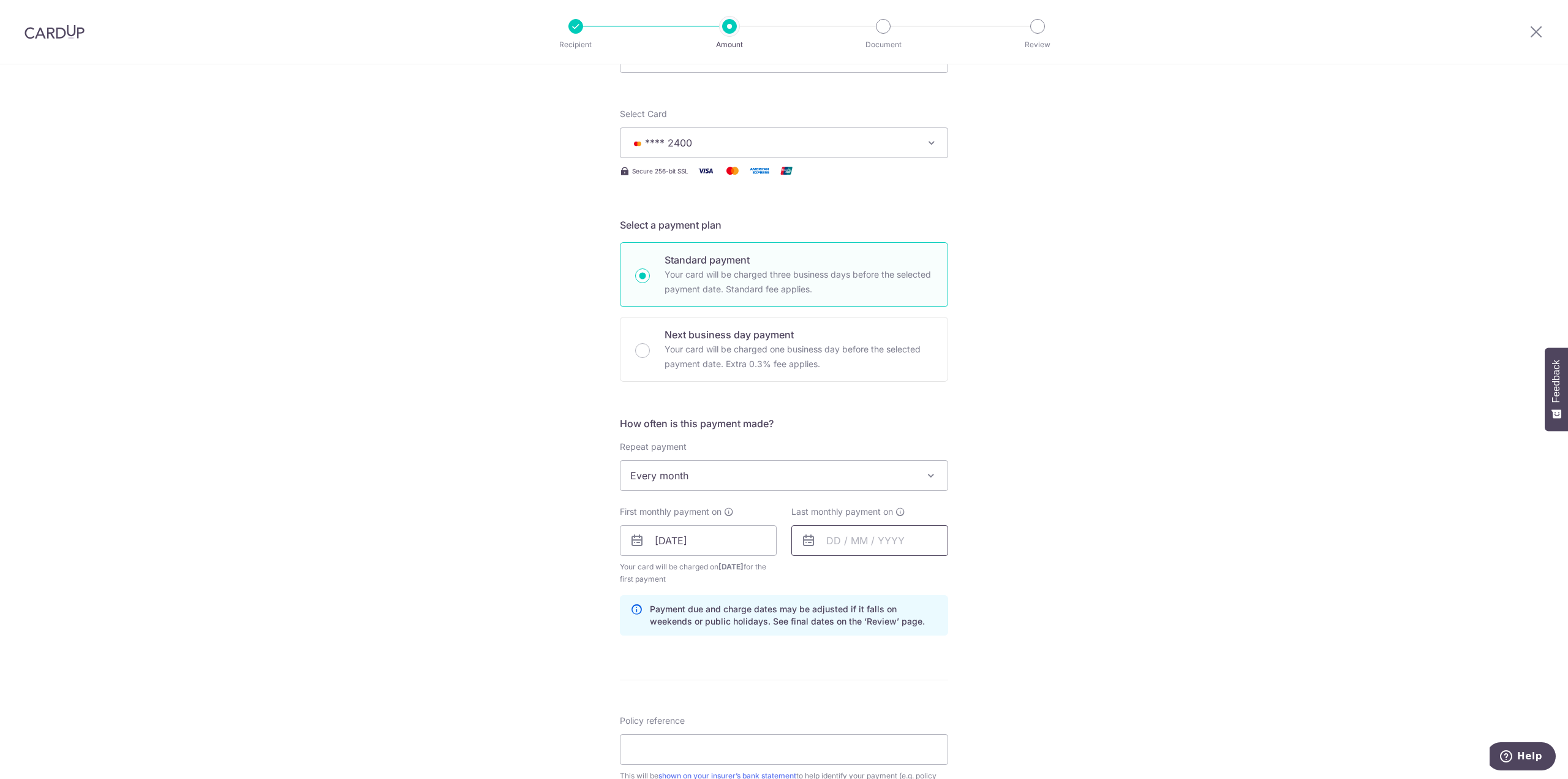
click at [892, 544] on input "text" at bounding box center [869, 541] width 157 height 31
click at [931, 569] on div "Prev Next Sep Oct Nov Dec 2025 2026 2027 2028 2029 2030 2031 2032 2033 2034 2035" at bounding box center [890, 573] width 195 height 29
click at [912, 572] on select "2025 2026 2027 2028 2029 2030 2031 2032 2033 2034 2035" at bounding box center [918, 573] width 32 height 10
click at [908, 680] on link "19" at bounding box center [914, 676] width 19 height 19
type input "19/09/2030"
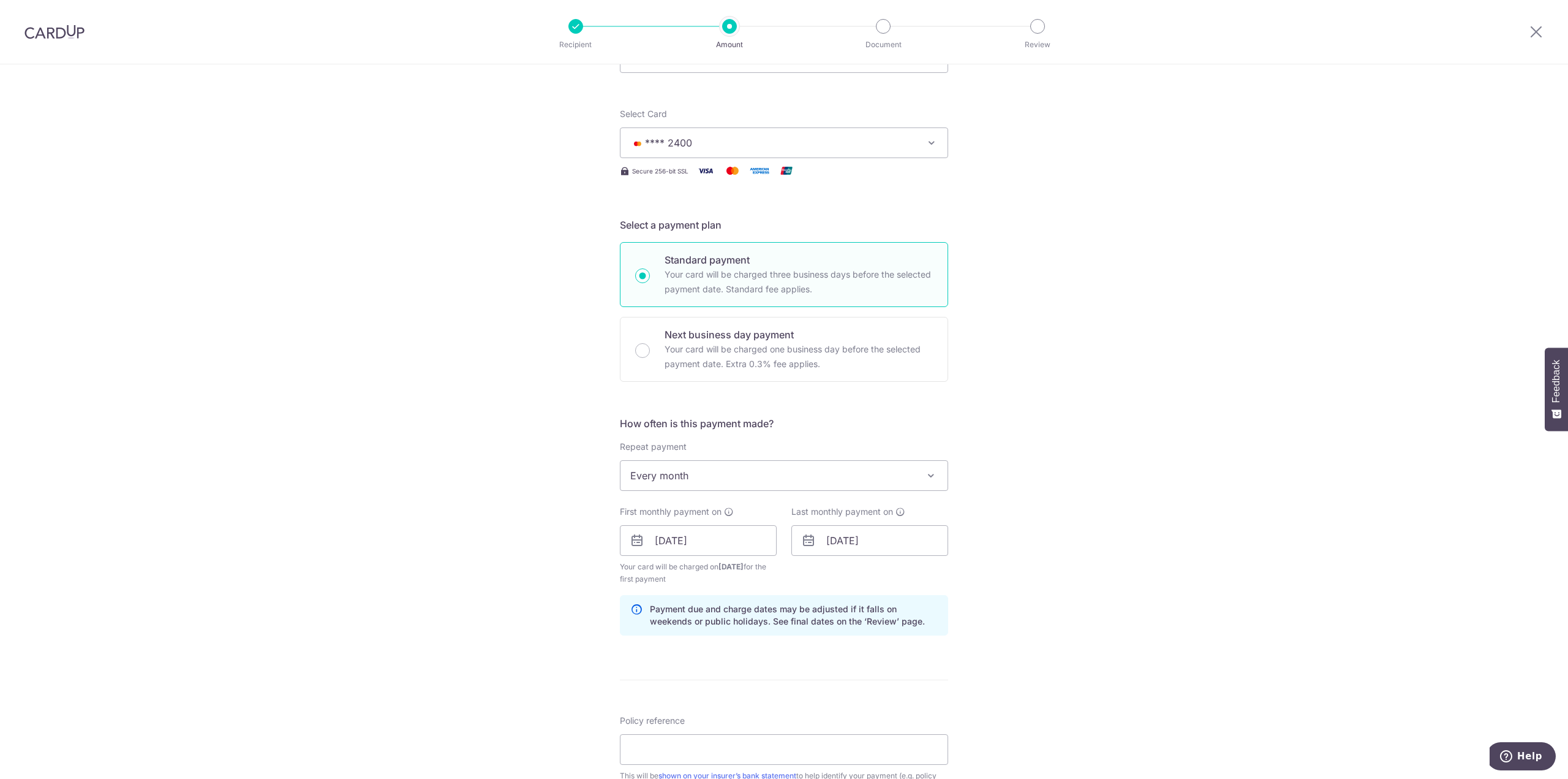
click at [1011, 548] on div "Tell us more about your payment Enter payment amount SGD 700.00 700.00 Select C…" at bounding box center [784, 527] width 1568 height 1170
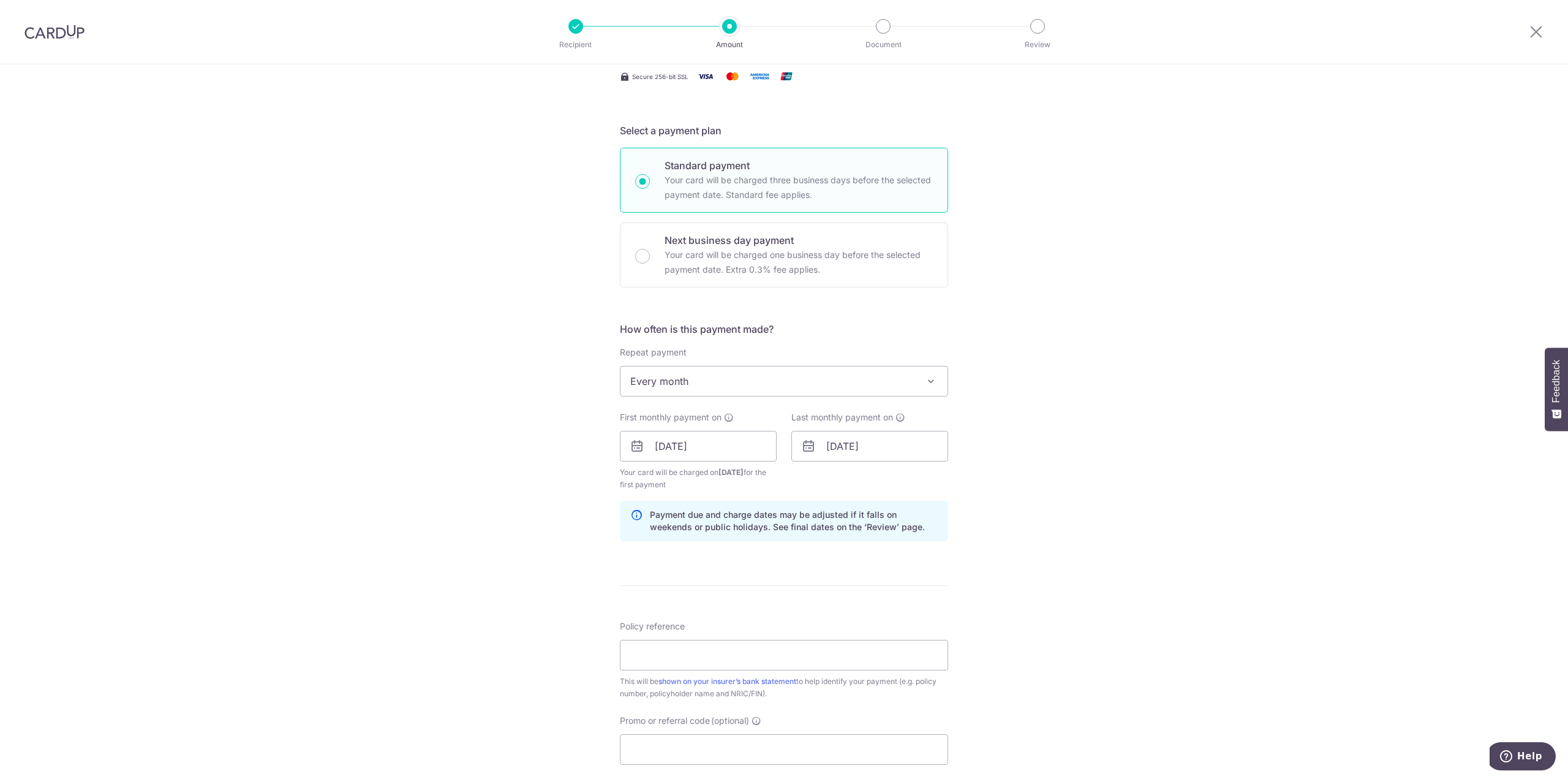
scroll to position [245, 0]
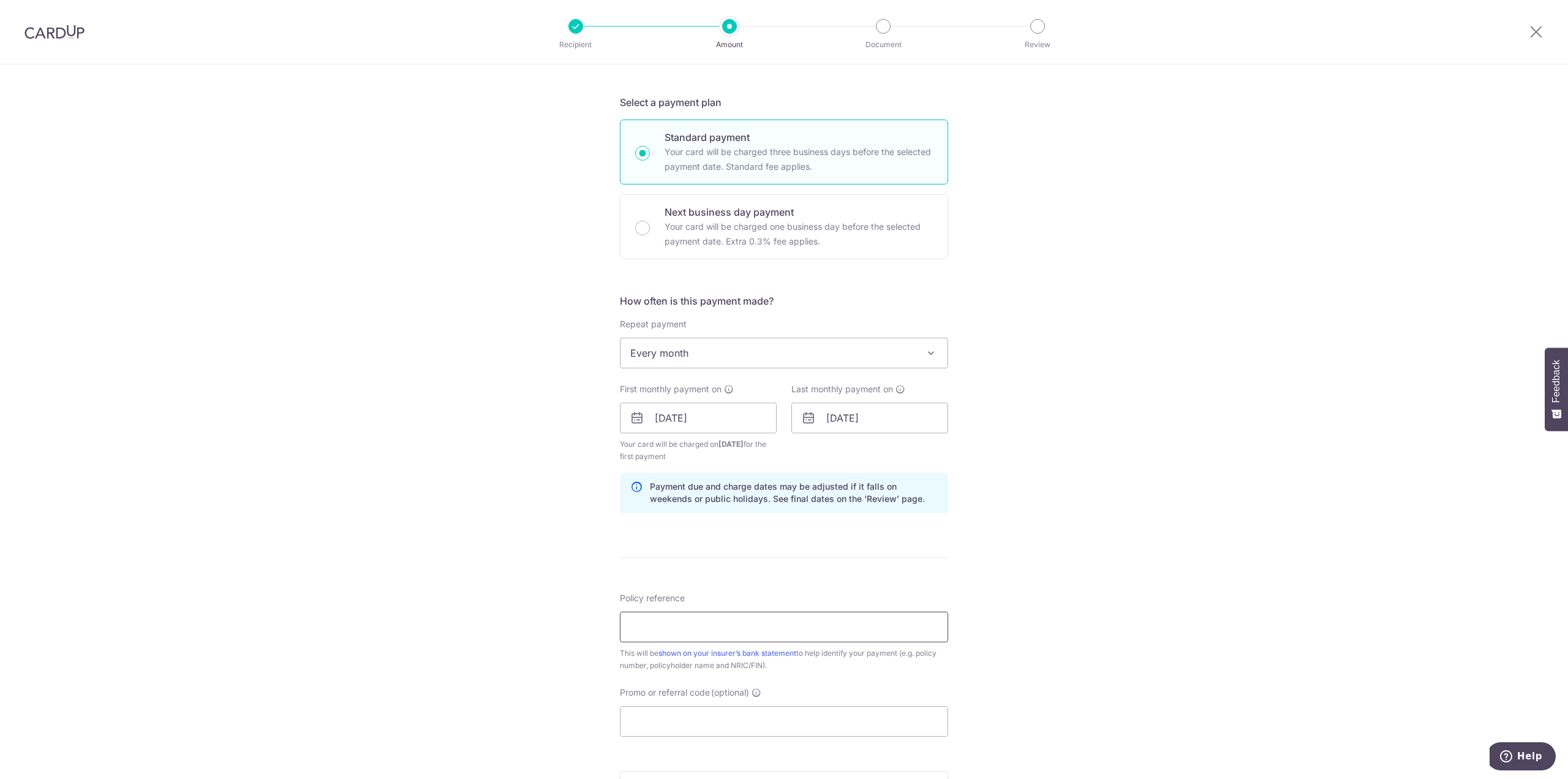
click at [811, 628] on input "Policy reference" at bounding box center [784, 627] width 328 height 31
paste input "U128001840"
type input "U128001840"
click at [952, 573] on div "Tell us more about your payment Enter payment amount SGD 700.00 700.00 Select C…" at bounding box center [784, 404] width 1568 height 1170
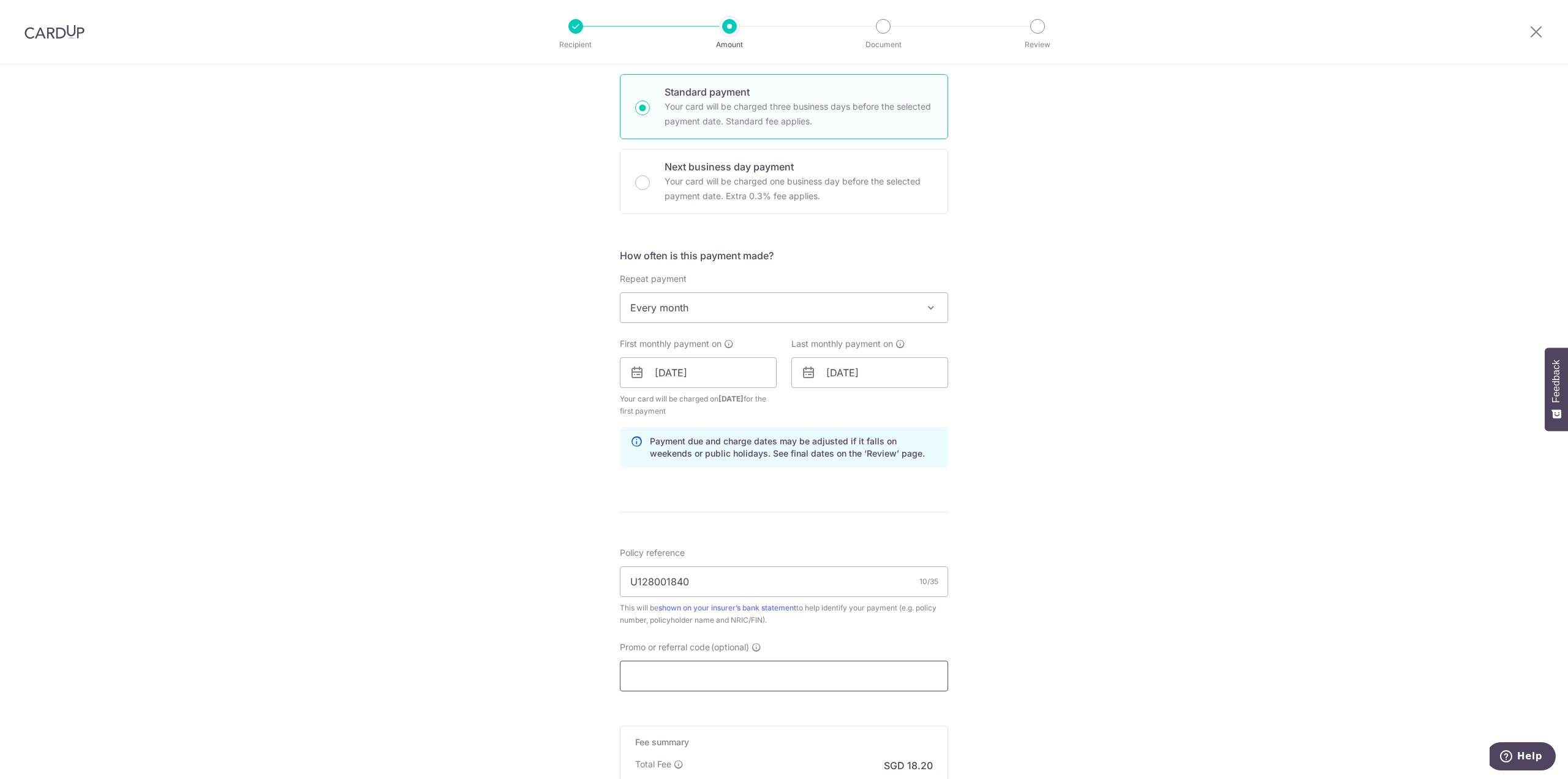
scroll to position [306, 0]
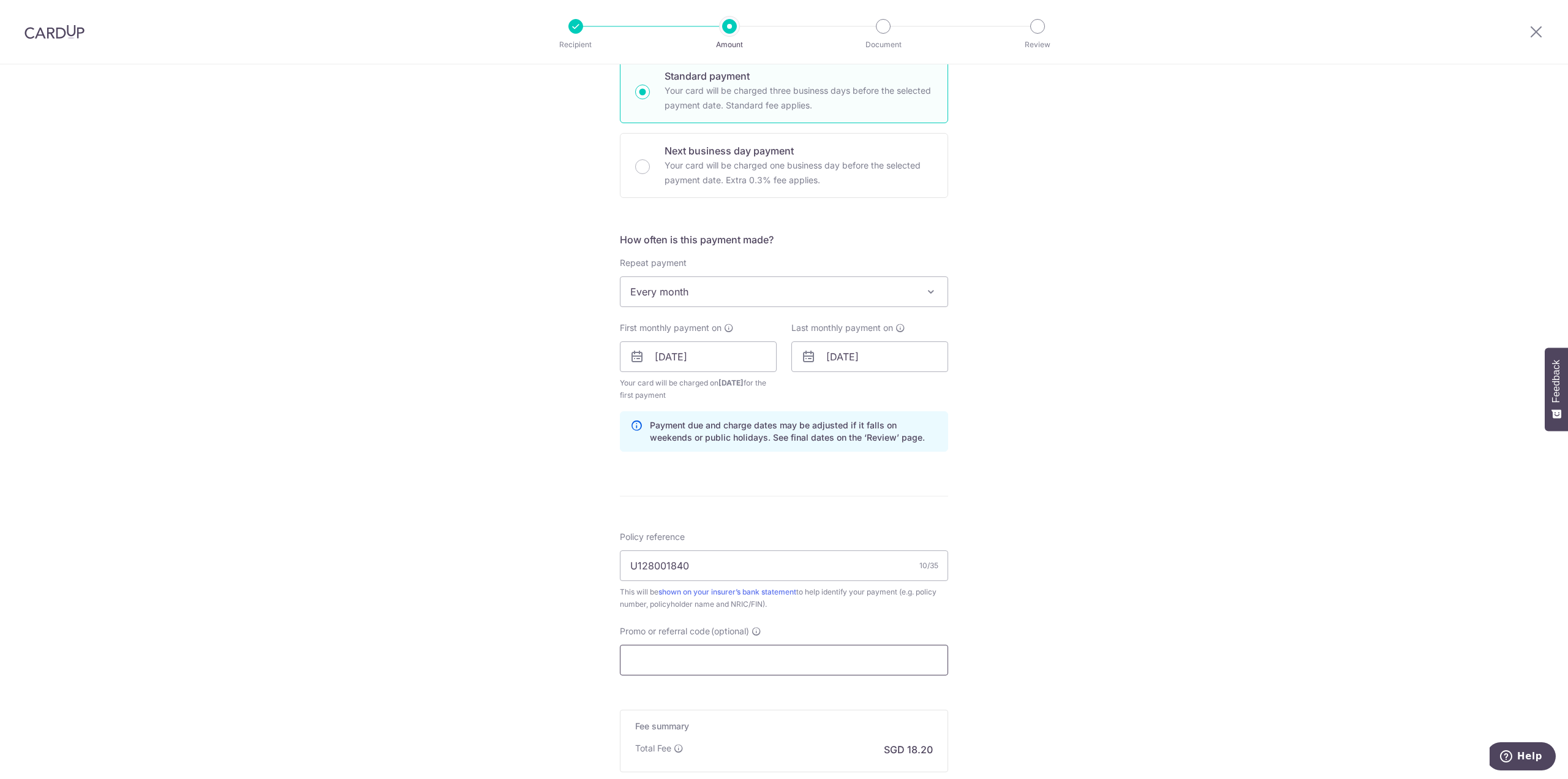
click at [765, 656] on input "Promo or referral code (optional)" at bounding box center [784, 660] width 328 height 31
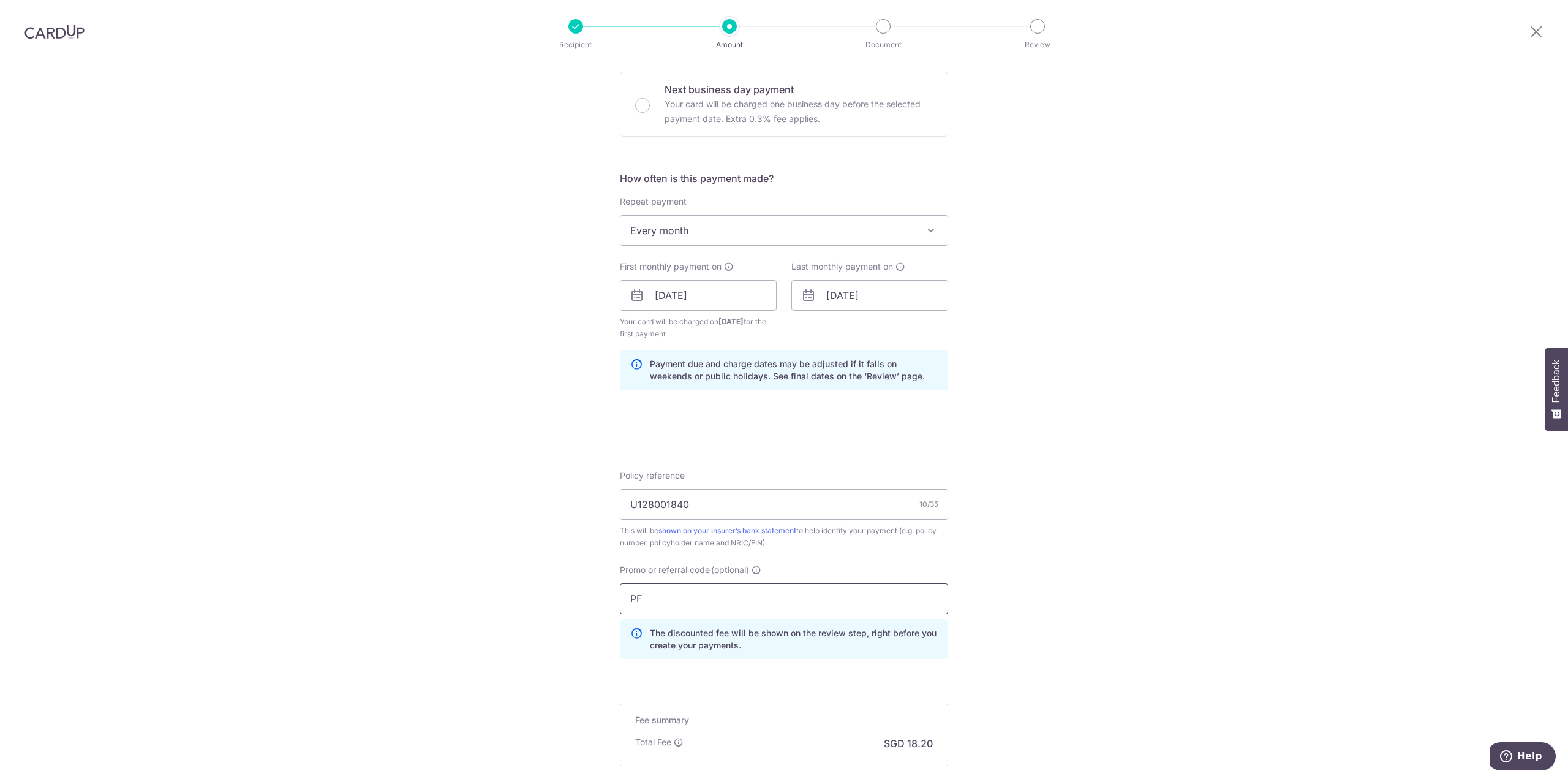
type input "P"
type input "OFF225"
click at [466, 623] on div "Tell us more about your payment Enter payment amount SGD 700.00 700.00 Select C…" at bounding box center [784, 309] width 1568 height 1226
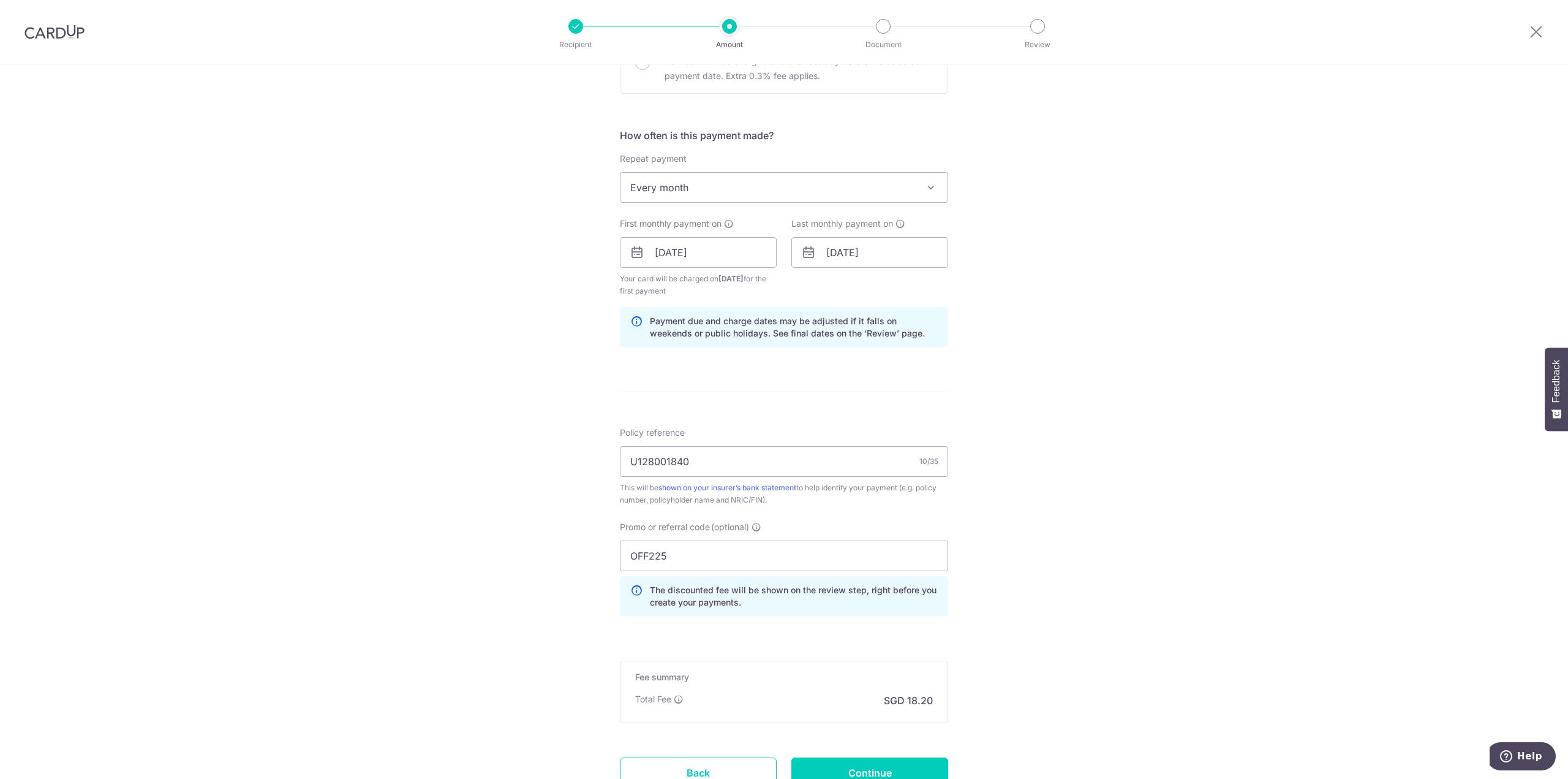
scroll to position [429, 0]
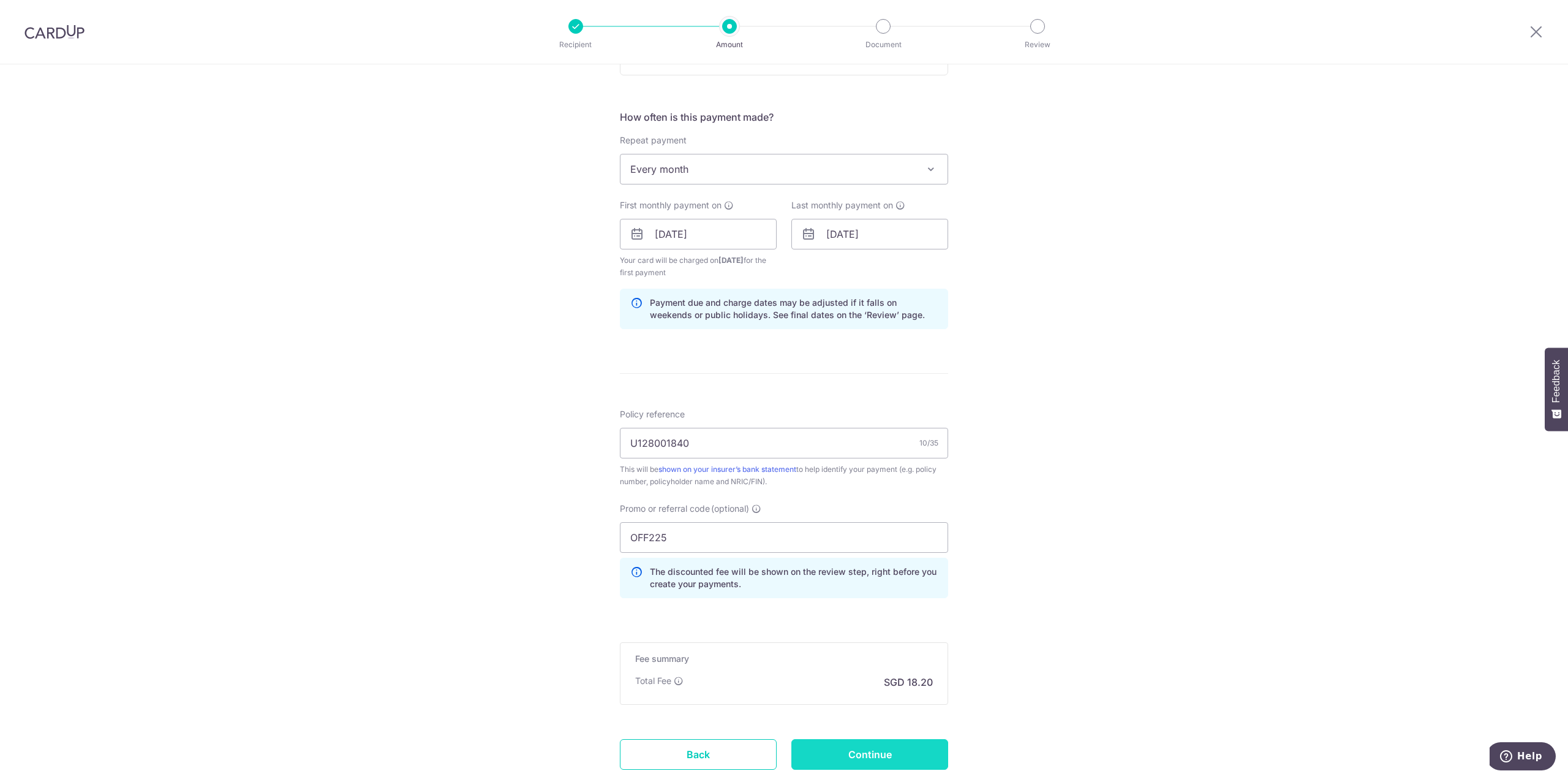
click at [829, 755] on input "Continue" at bounding box center [869, 754] width 157 height 31
type input "Create Schedule"
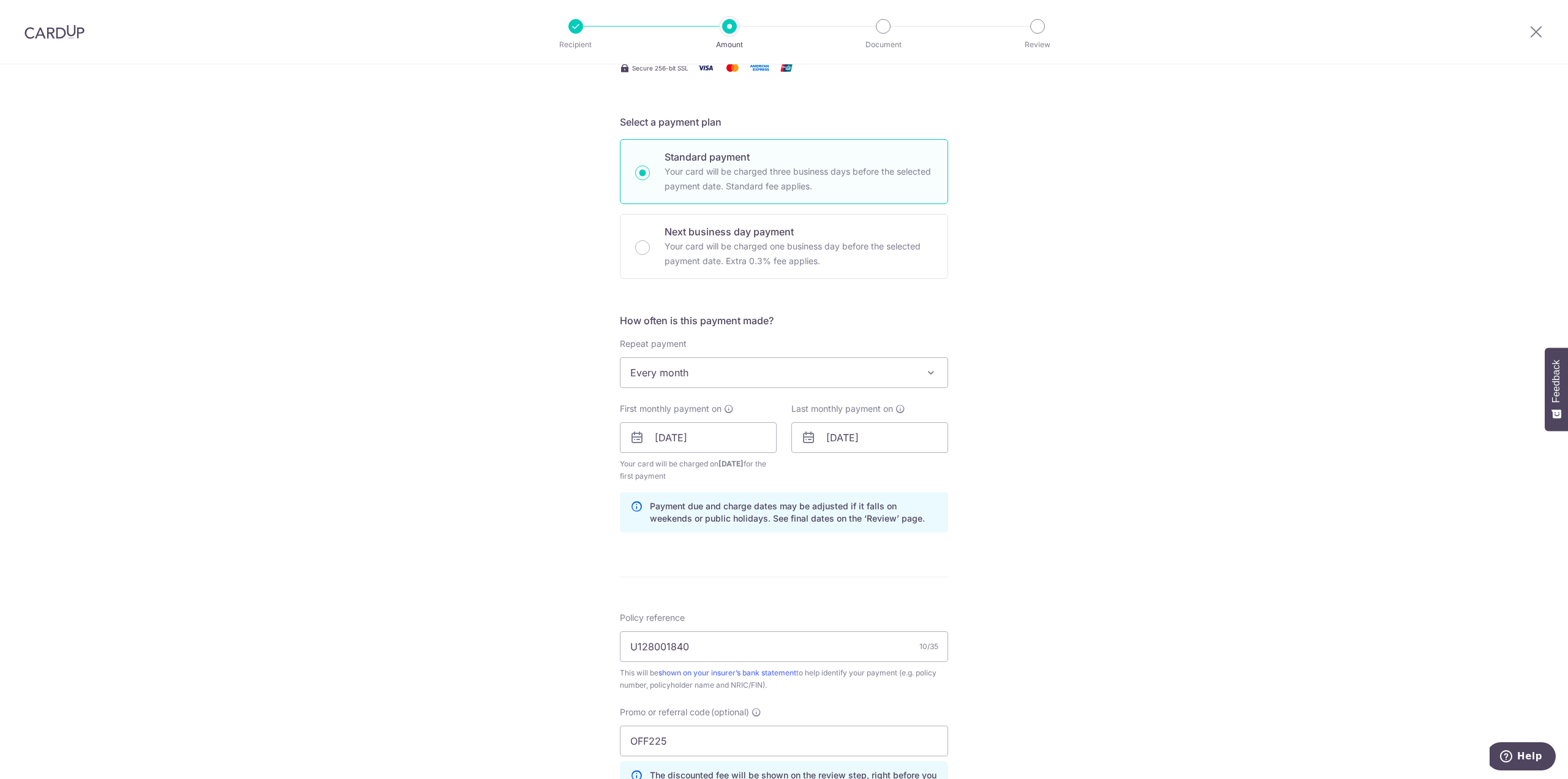
scroll to position [508, 0]
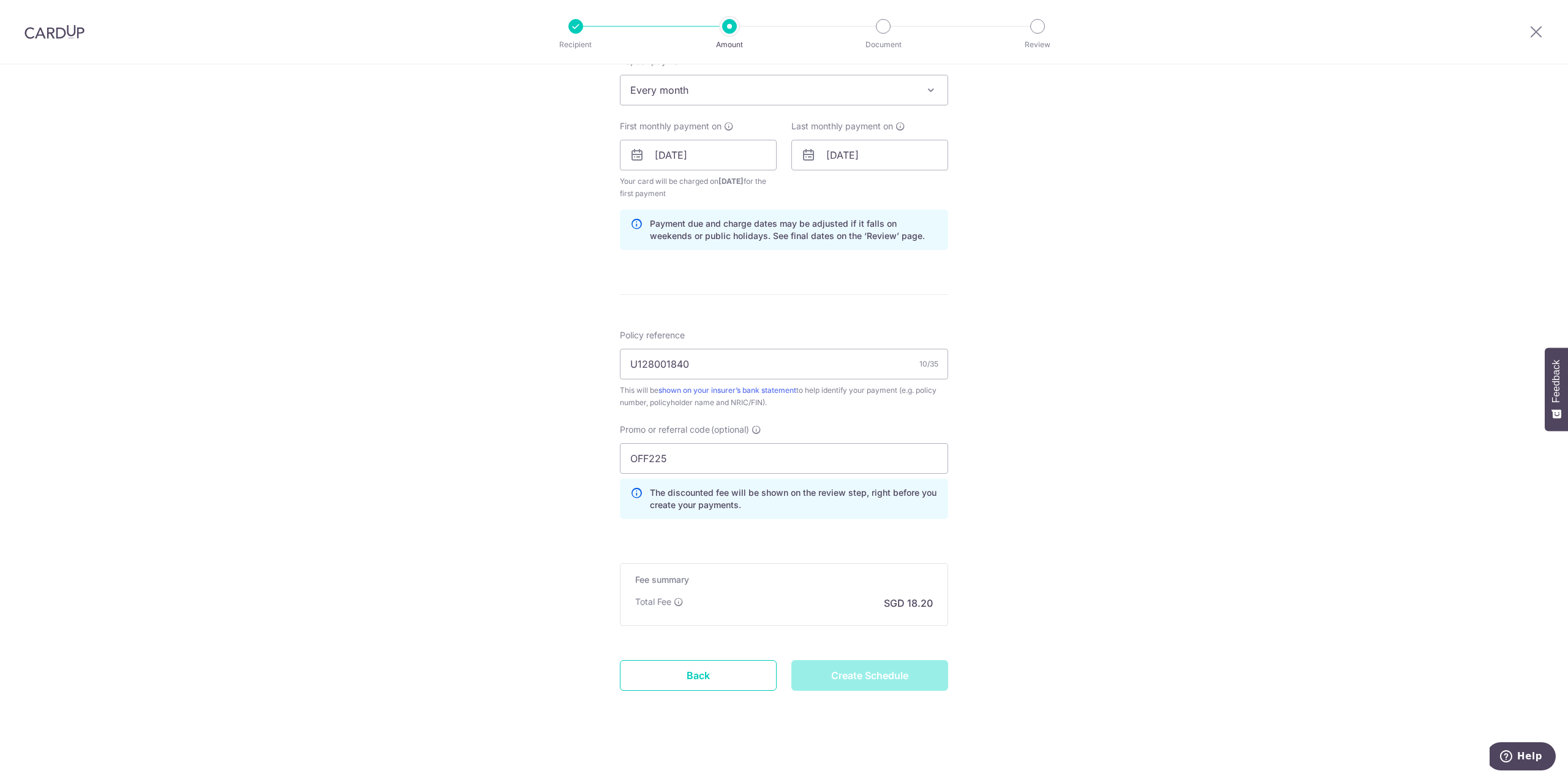
click at [848, 671] on div "Create Schedule" at bounding box center [870, 675] width 172 height 31
click at [707, 456] on input "OFF225" at bounding box center [784, 459] width 328 height 31
click at [979, 429] on div "Tell us more about your payment Enter payment amount SGD 700.00 700.00 Select C…" at bounding box center [784, 169] width 1568 height 1226
click at [860, 660] on div "Create Schedule" at bounding box center [870, 675] width 172 height 31
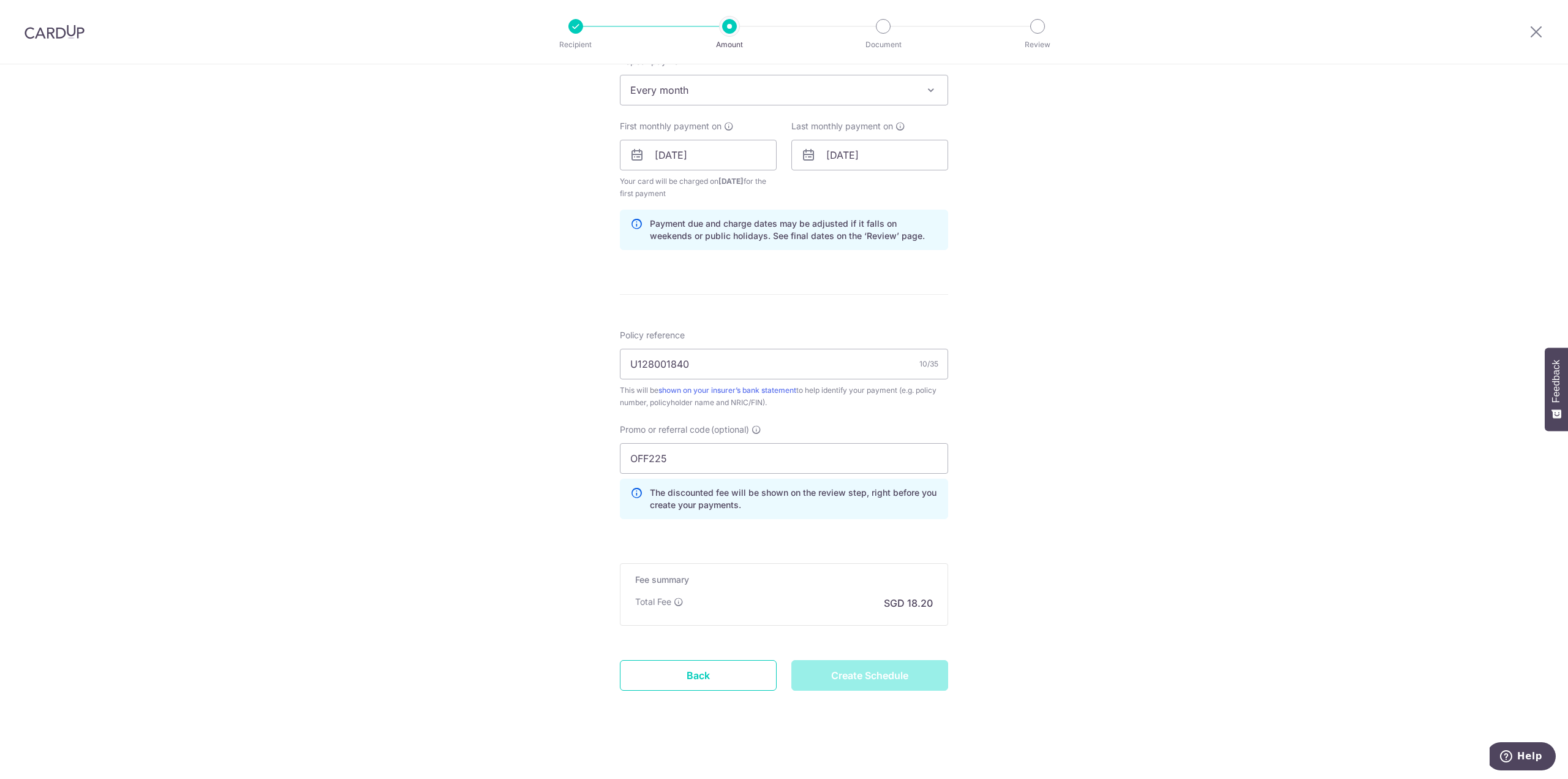
click at [850, 670] on div "Create Schedule" at bounding box center [870, 675] width 172 height 31
click at [717, 660] on link "Back" at bounding box center [698, 675] width 157 height 31
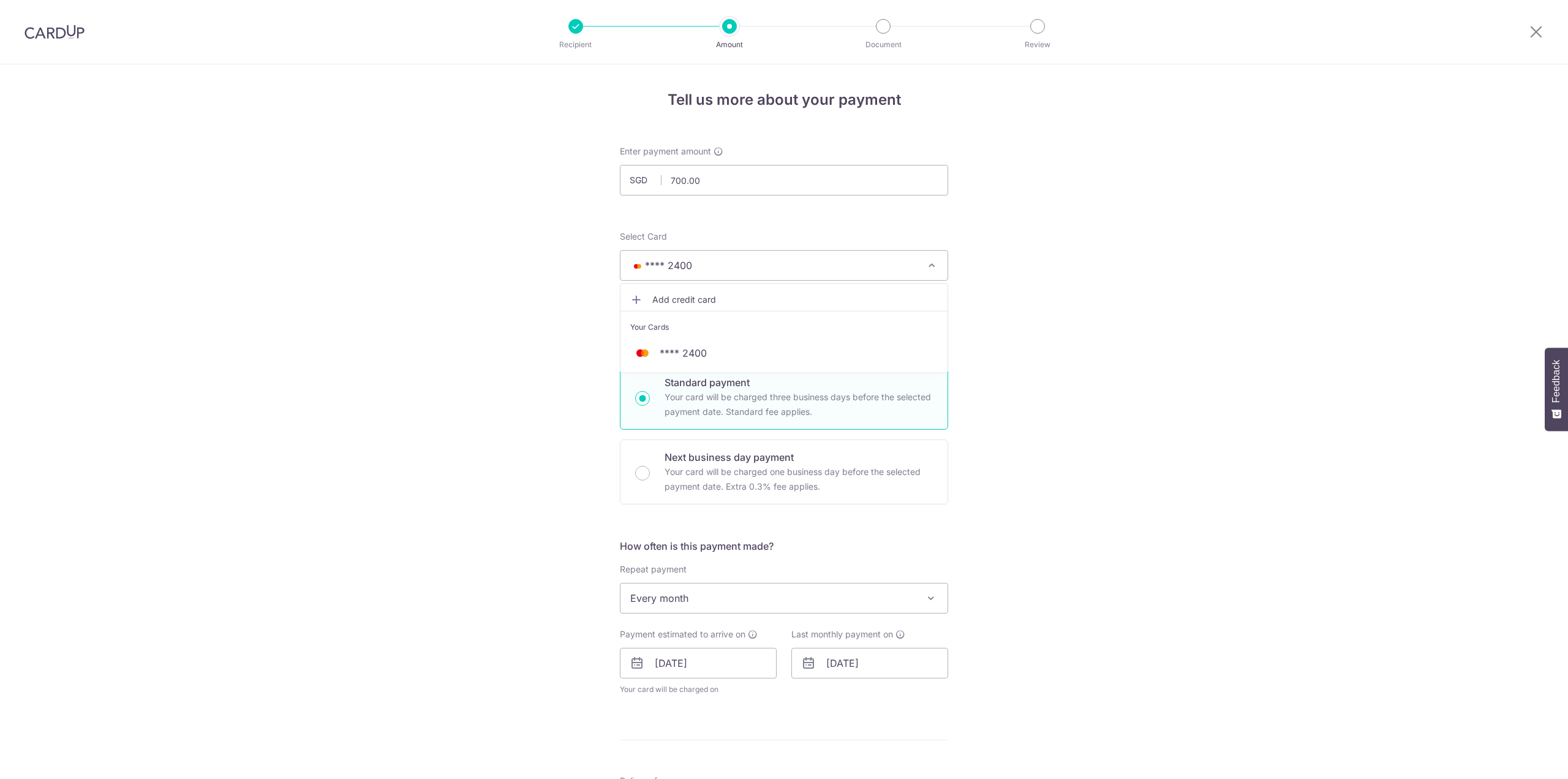
click at [1033, 262] on div "Tell us more about your payment Enter payment amount SGD 700.00 700.00 Select C…" at bounding box center [784, 646] width 1568 height 1163
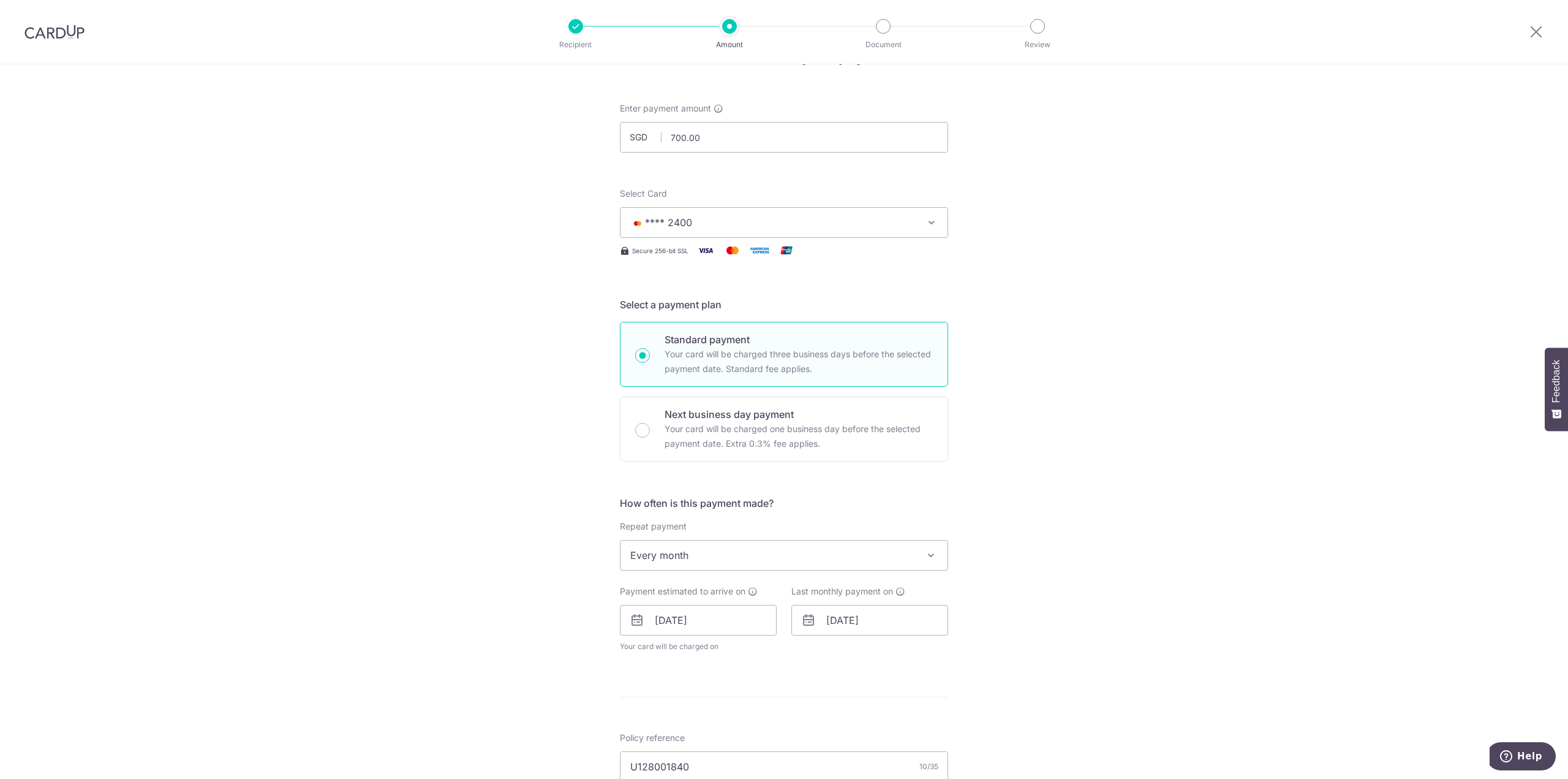
scroll to position [61, 0]
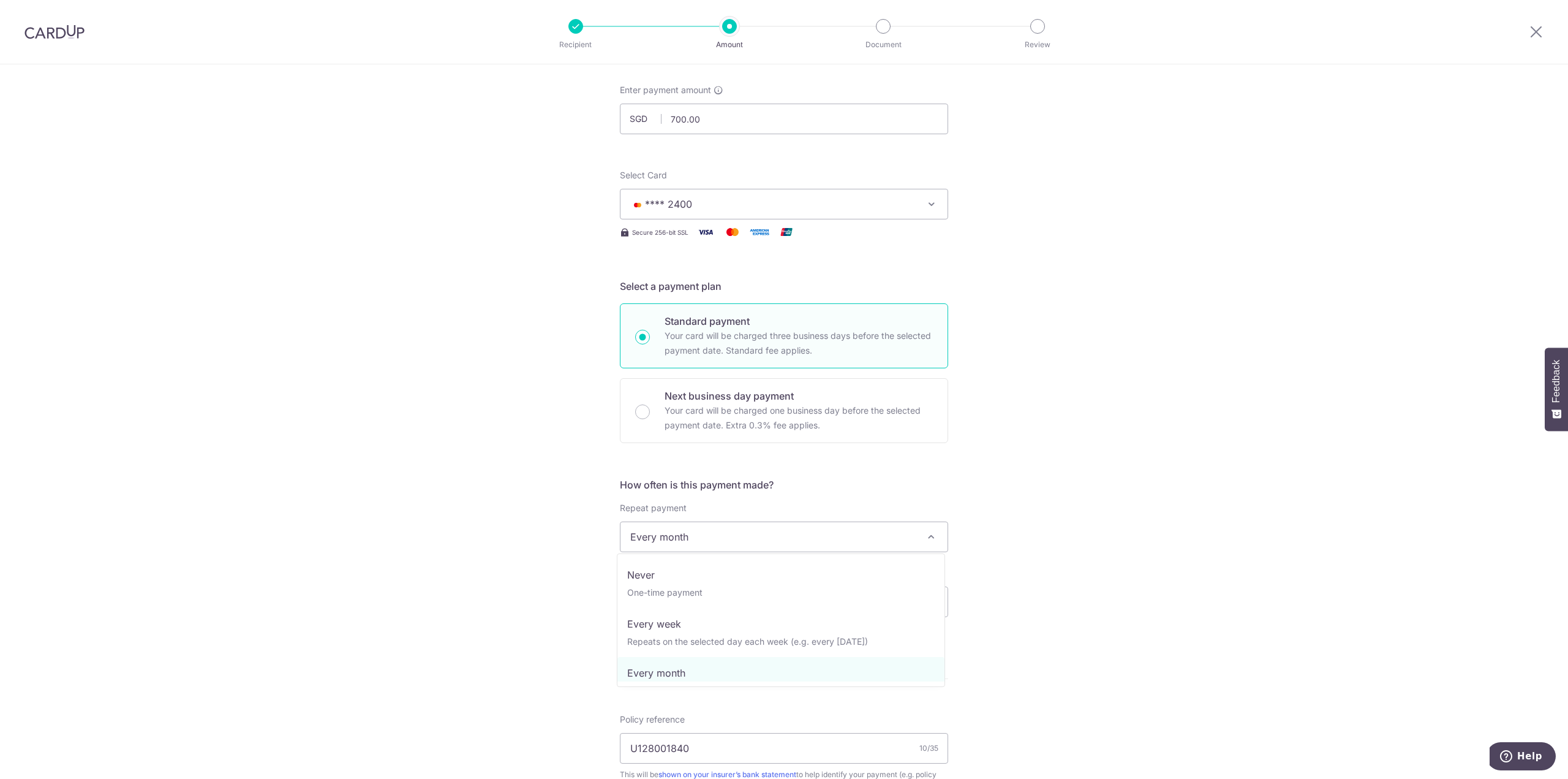
click at [678, 540] on span "Every month" at bounding box center [784, 537] width 327 height 29
click at [1133, 401] on div "Tell us more about your payment Enter payment amount SGD 700.00 700.00 Select C…" at bounding box center [784, 585] width 1568 height 1163
click at [870, 601] on input "19/09/2030" at bounding box center [869, 602] width 157 height 31
click at [908, 634] on select "2025 2026 2027 2028 2029 2030 2031 2032 2033 2034 2035" at bounding box center [918, 634] width 32 height 10
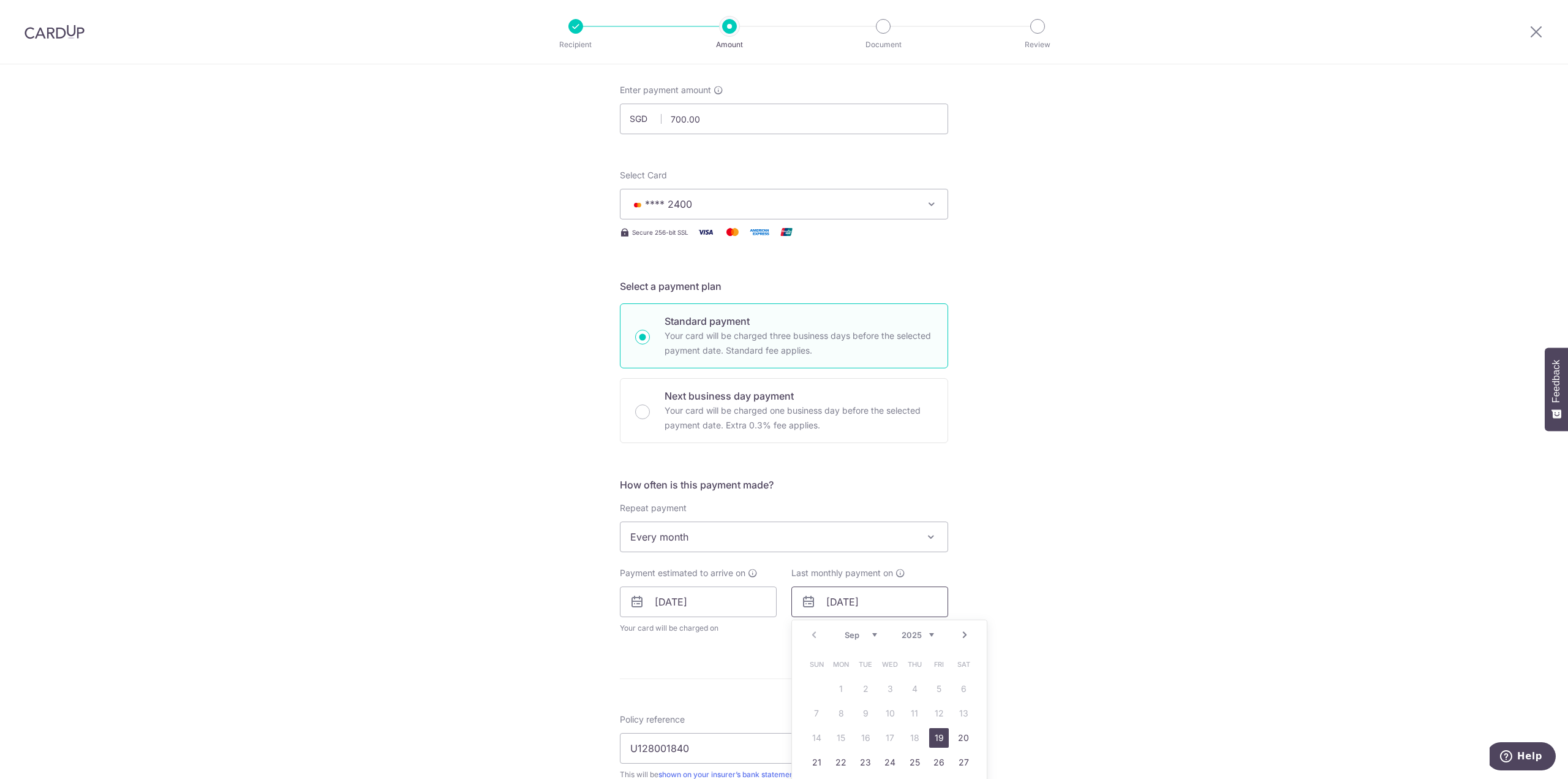
scroll to position [122, 0]
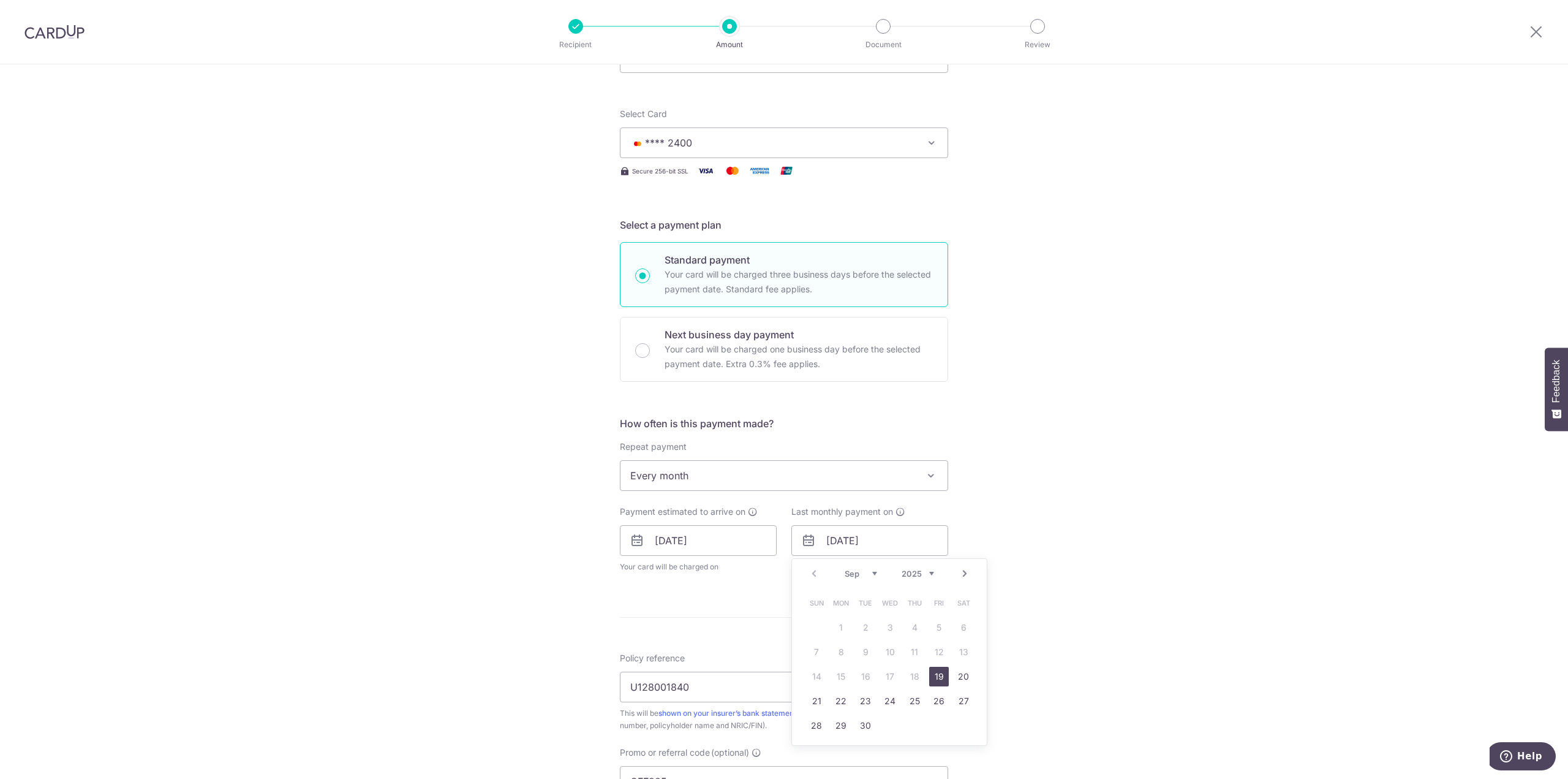
click at [965, 570] on link "Next" at bounding box center [965, 573] width 15 height 15
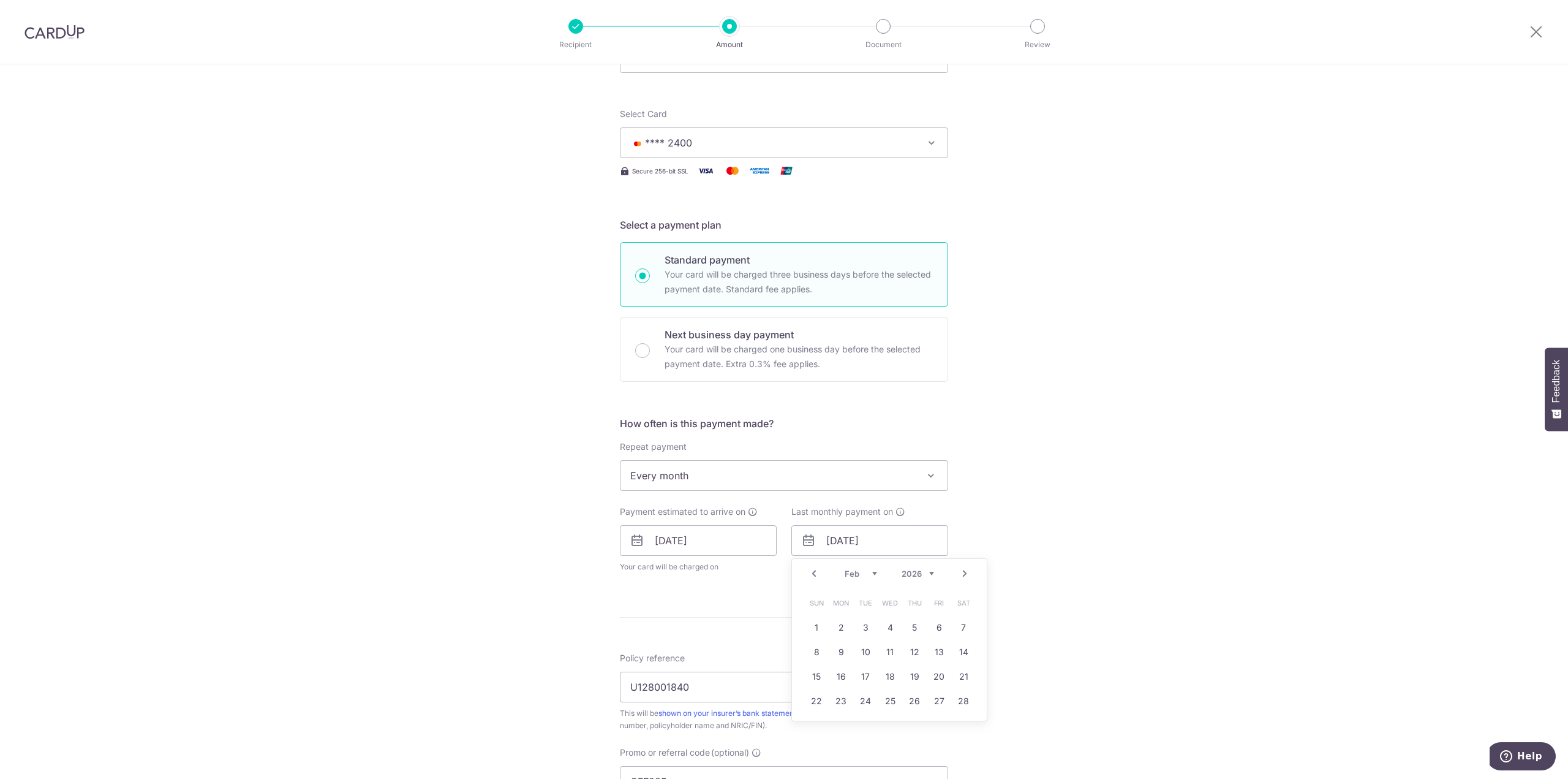
click at [910, 678] on link "19" at bounding box center [914, 676] width 19 height 19
type input "19/02/2026"
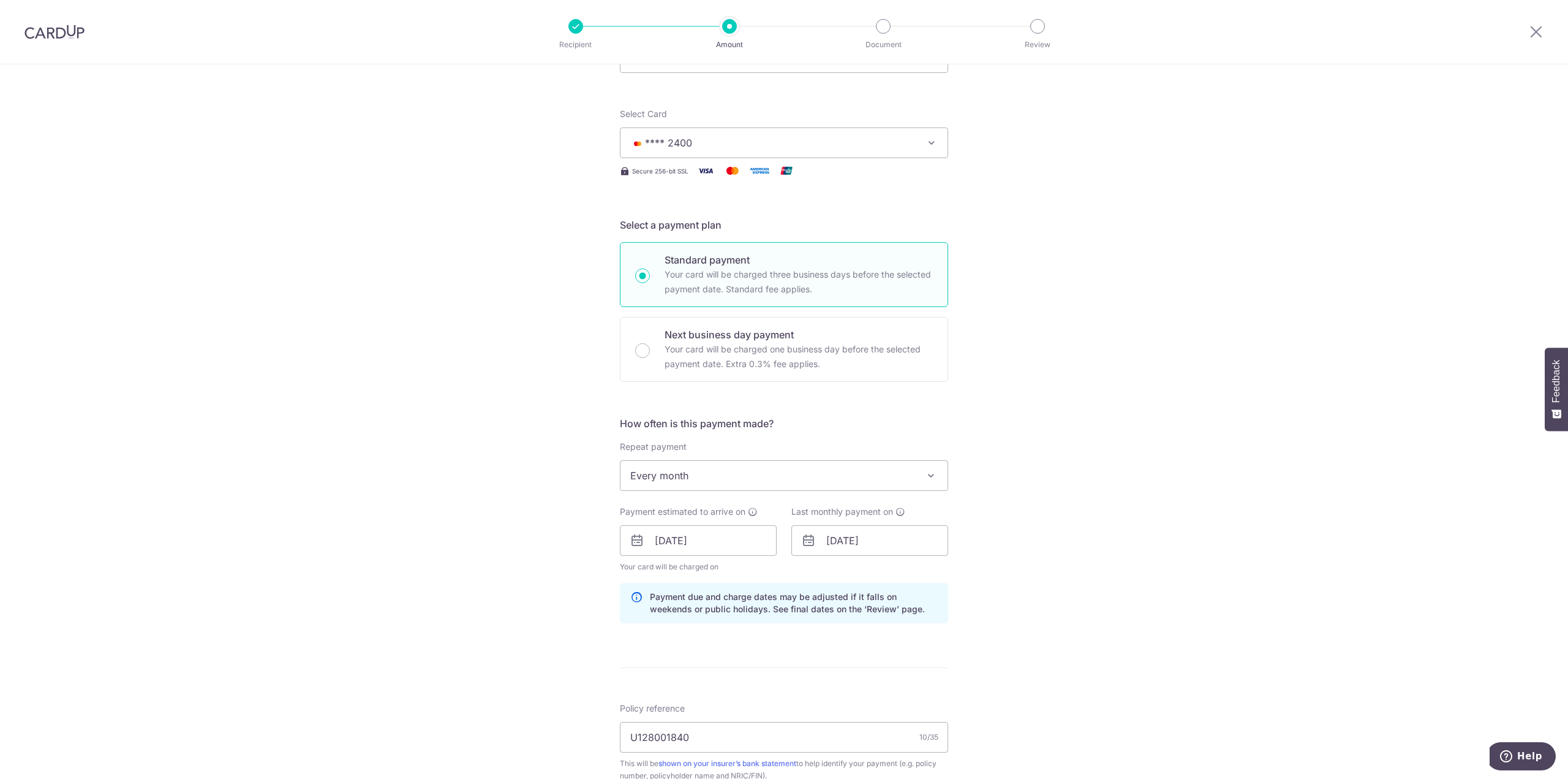
click at [1043, 613] on div "Tell us more about your payment Enter payment amount SGD 700.00 700.00 Select C…" at bounding box center [784, 548] width 1568 height 1214
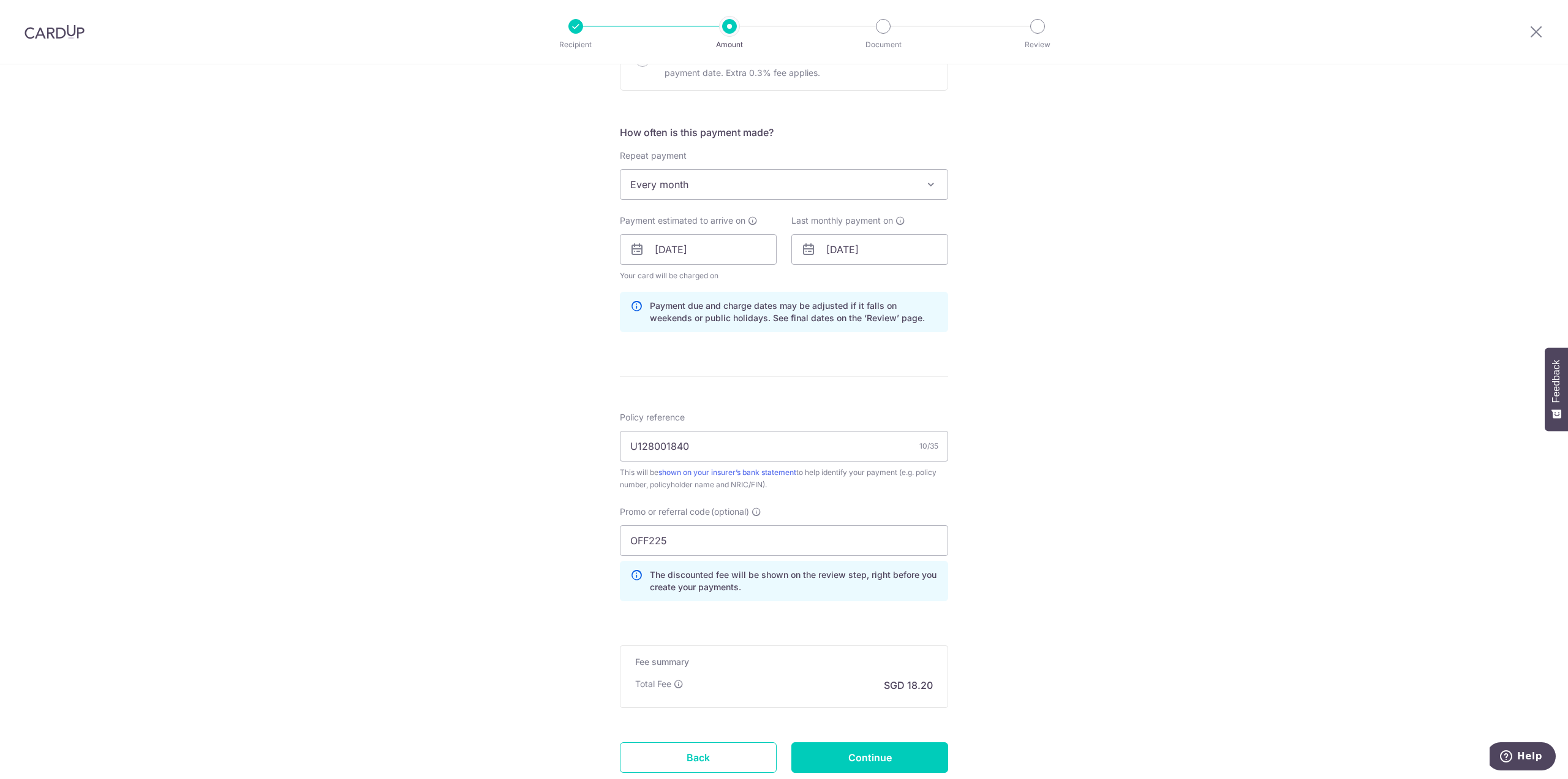
scroll to position [429, 0]
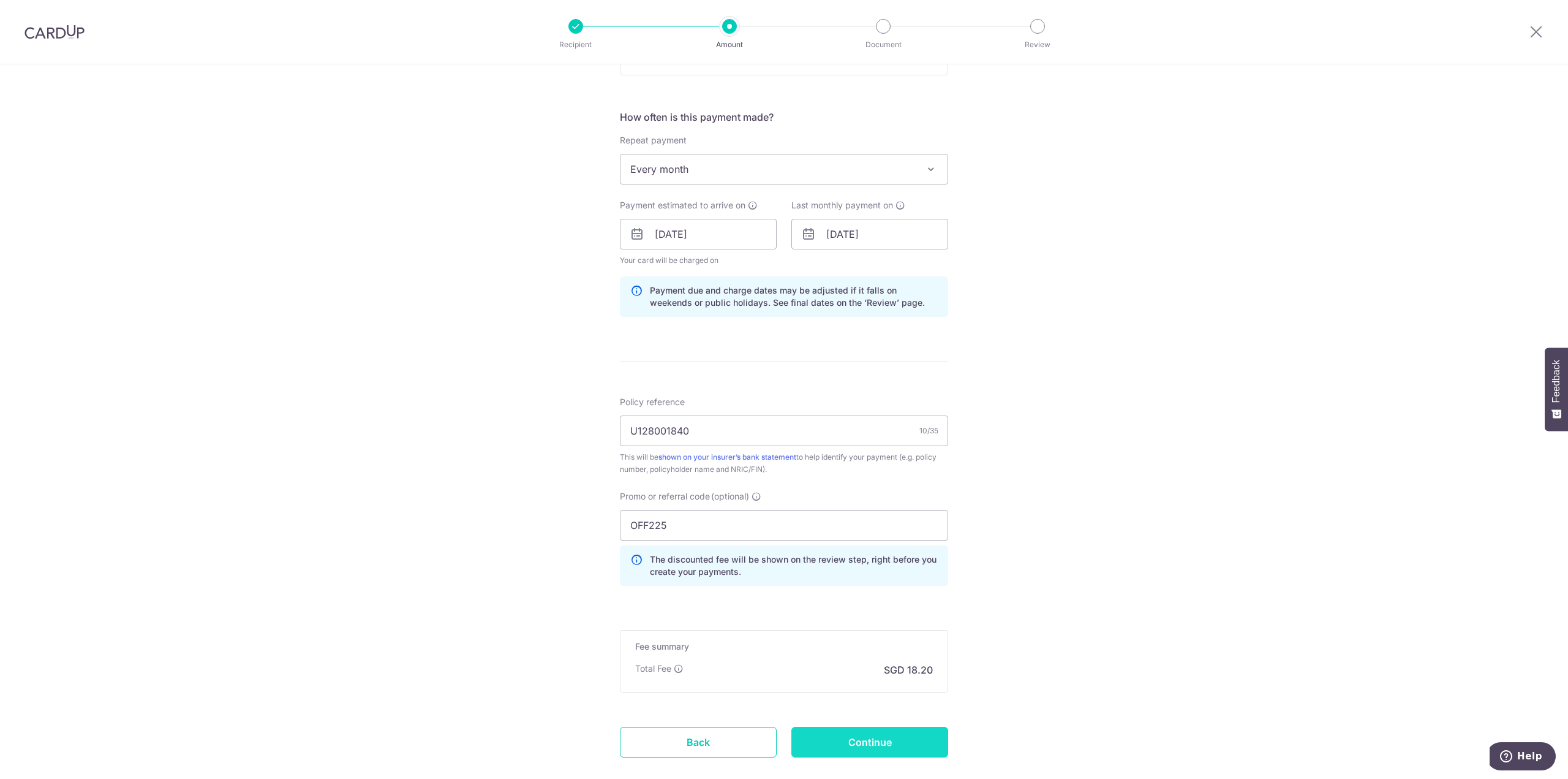
click at [886, 740] on input "Continue" at bounding box center [869, 742] width 157 height 31
type input "Update Schedule"
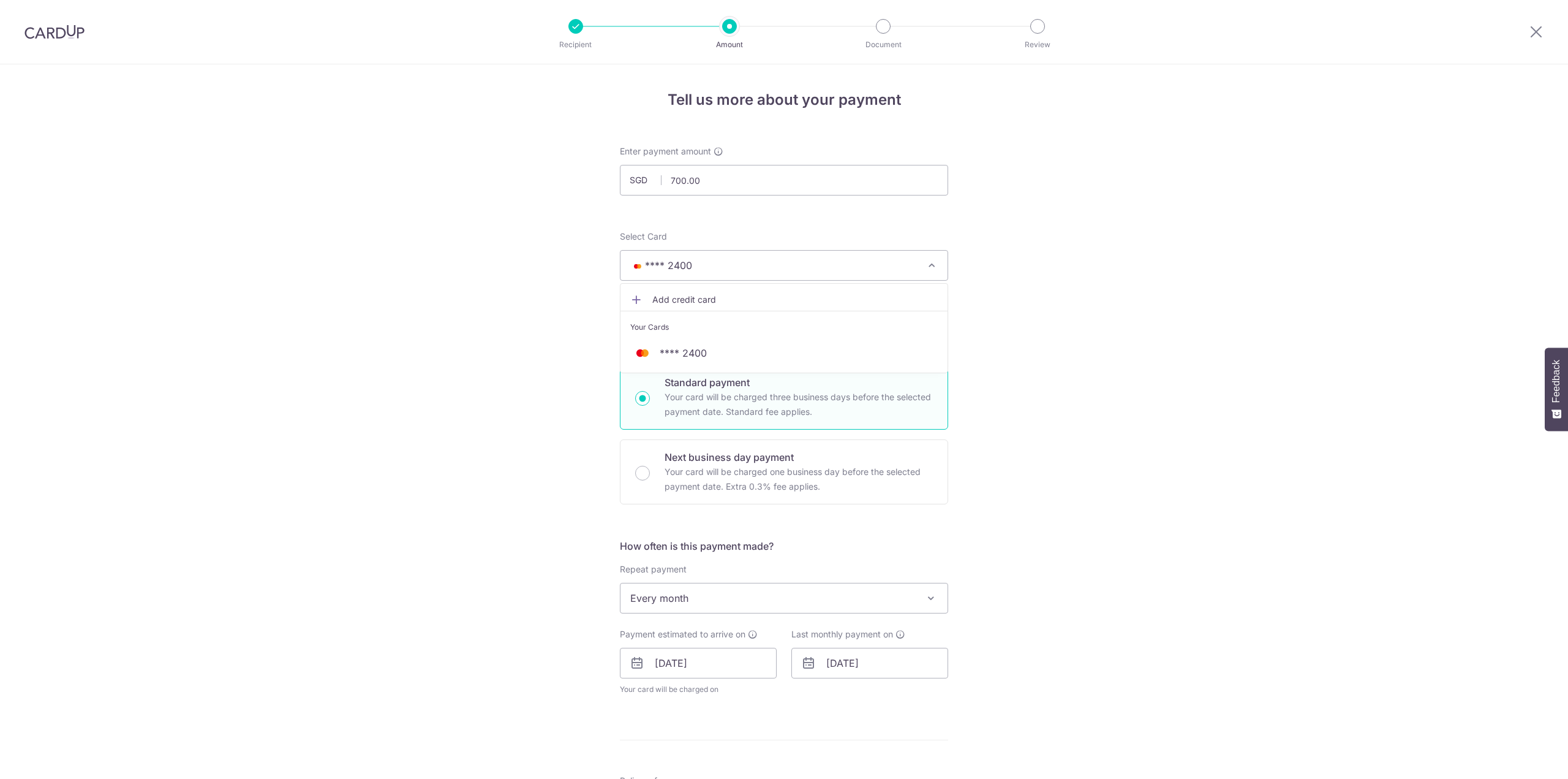
click at [1044, 278] on div "Tell us more about your payment Enter payment amount SGD 700.00 700.00 Select C…" at bounding box center [784, 646] width 1568 height 1163
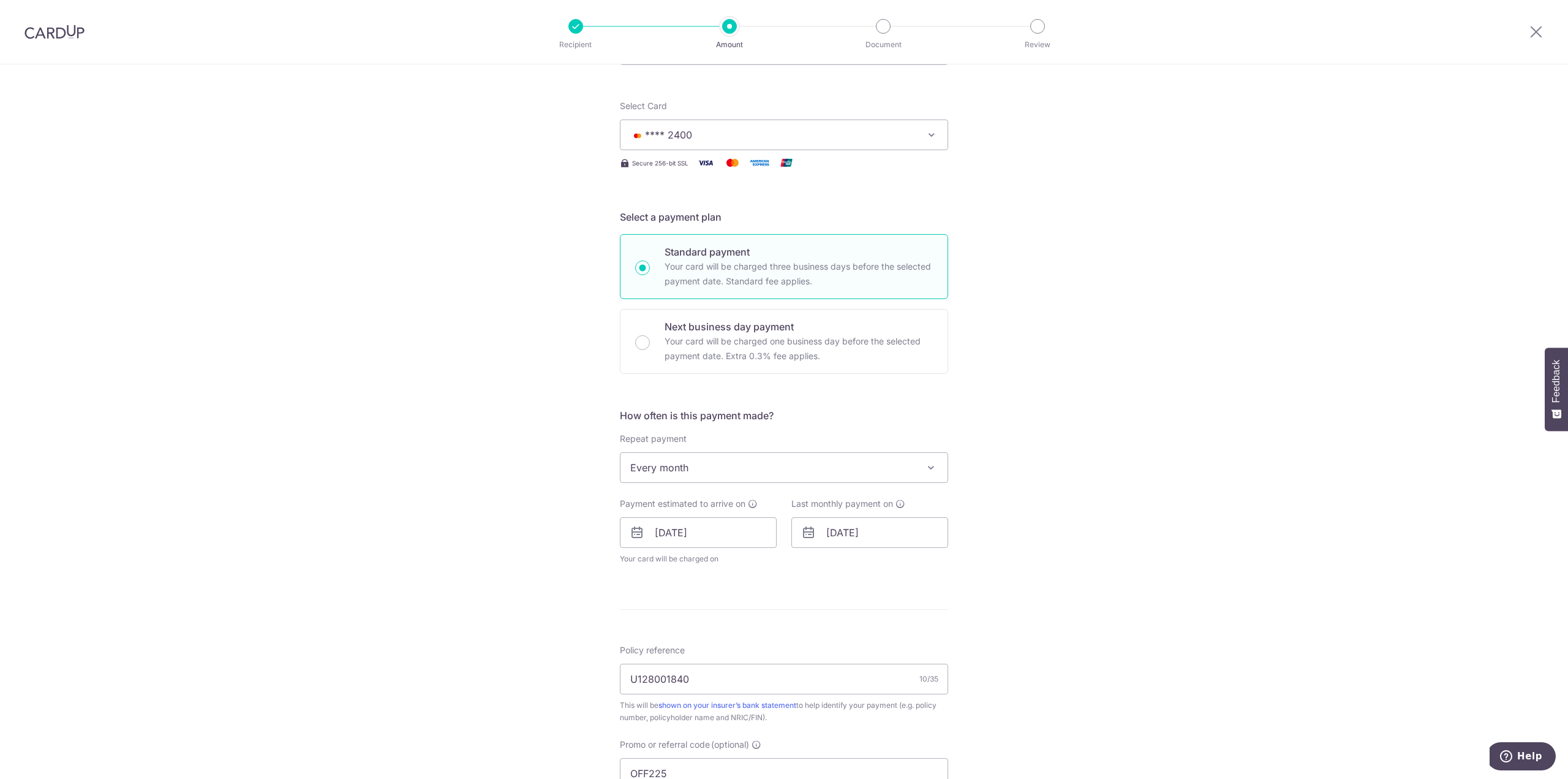
scroll to position [245, 0]
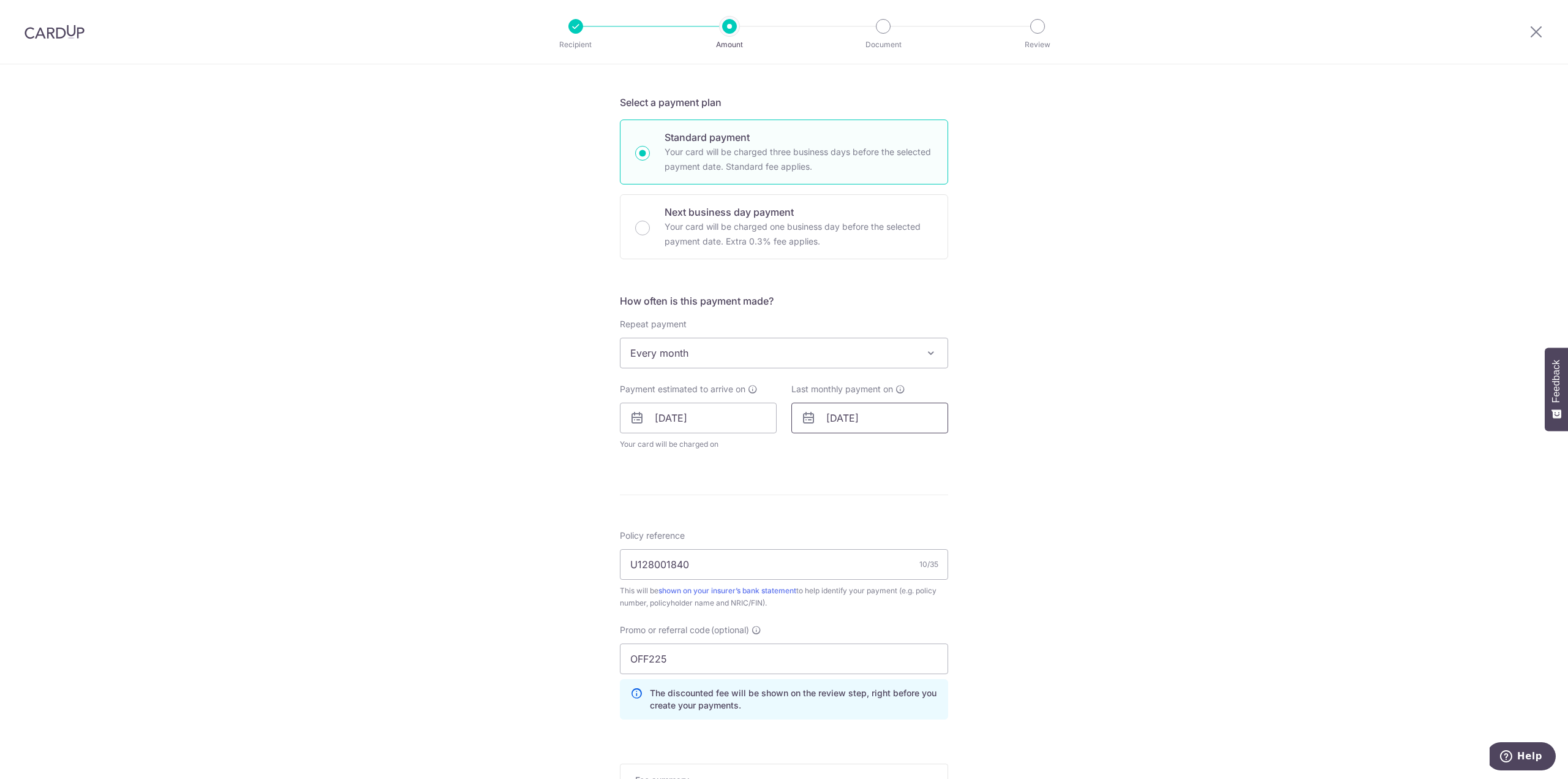
click at [866, 416] on input "19/02/2026" at bounding box center [869, 418] width 157 height 31
click at [814, 444] on link "Prev" at bounding box center [814, 450] width 15 height 15
click at [836, 579] on link "19" at bounding box center [841, 578] width 19 height 19
type input "[DATE]"
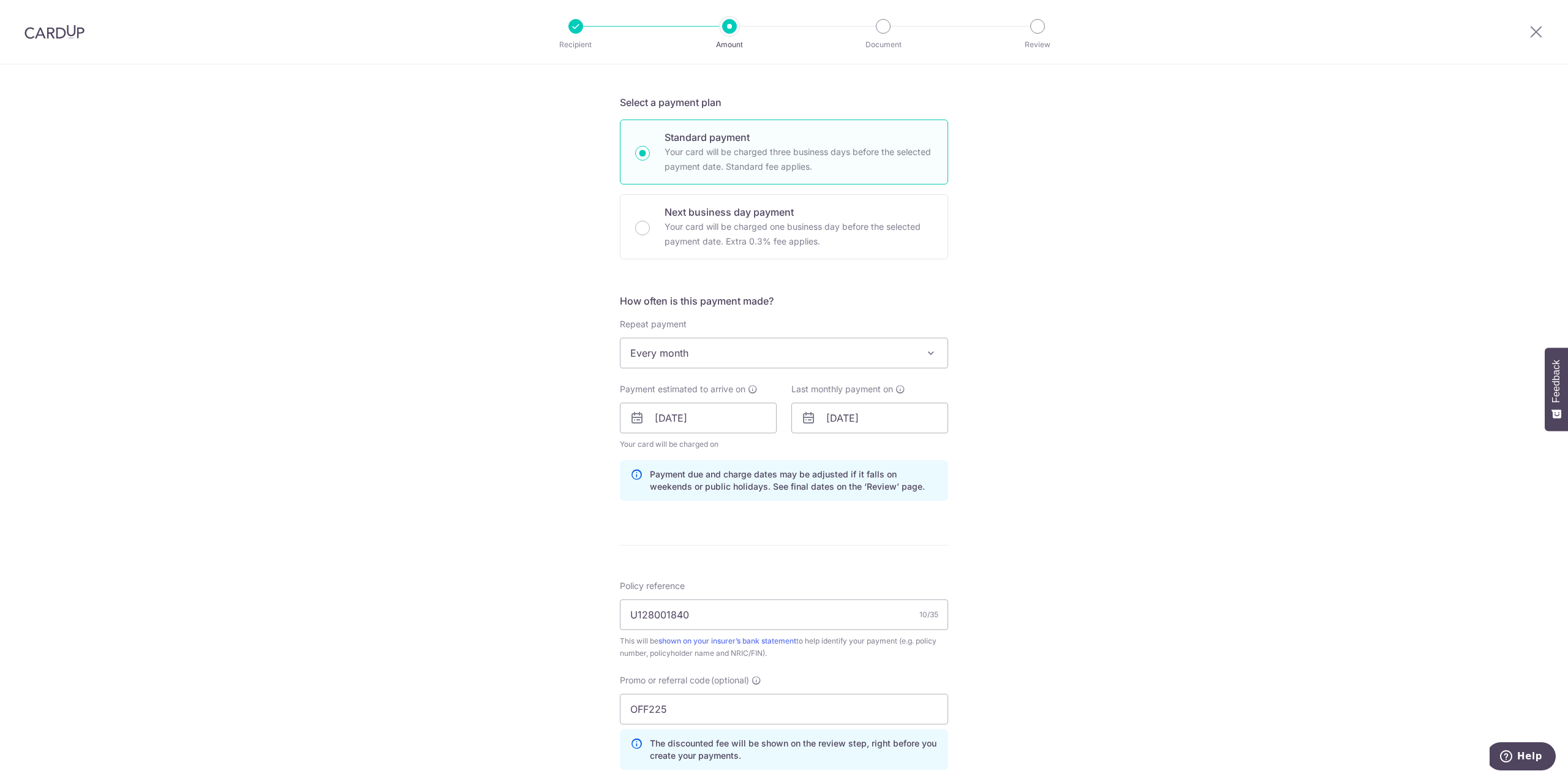
click at [1035, 466] on div "Tell us more about your payment Enter payment amount SGD 700.00 700.00 Select C…" at bounding box center [784, 425] width 1568 height 1214
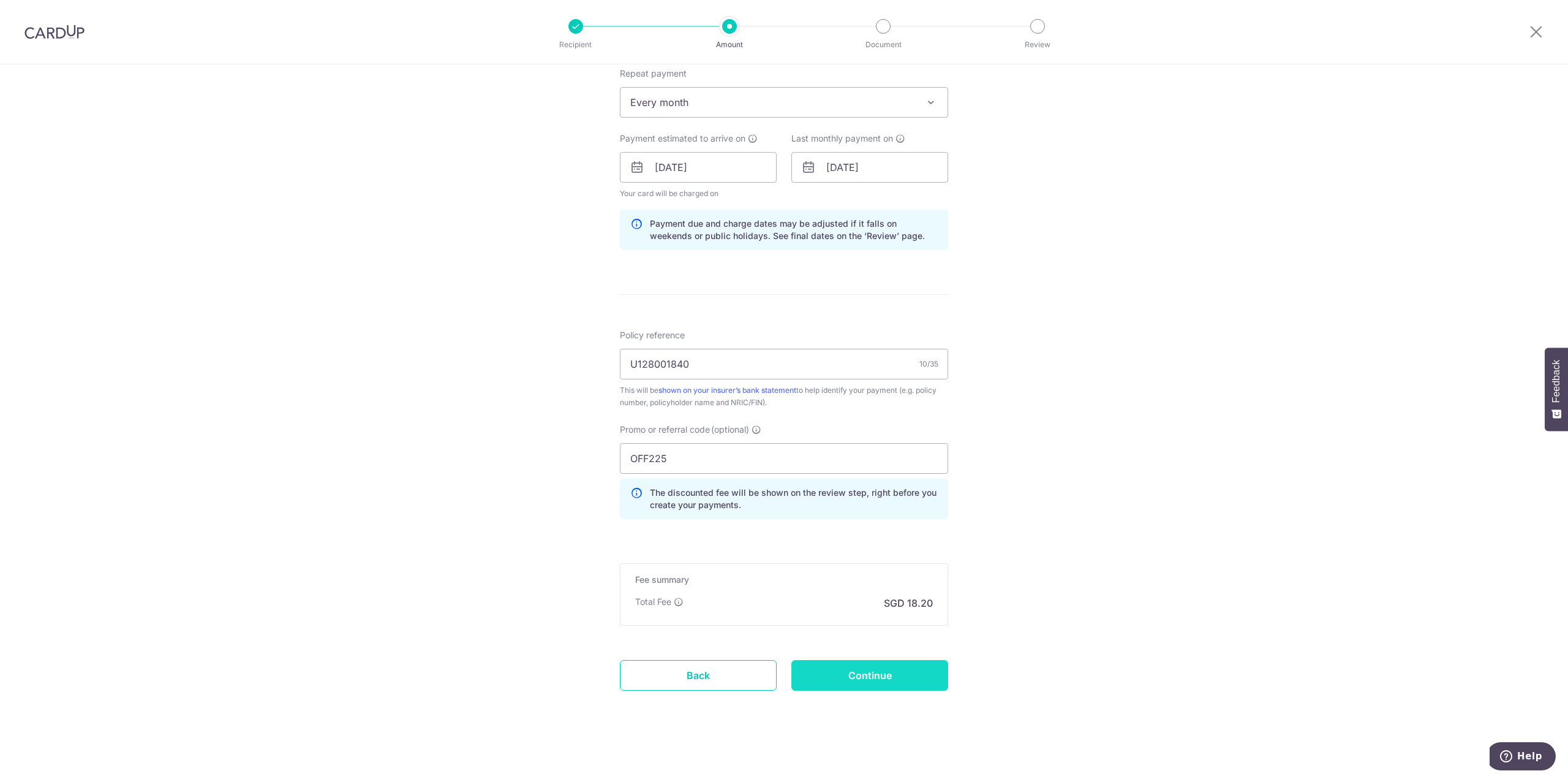
click at [885, 672] on input "Continue" at bounding box center [869, 675] width 157 height 31
type input "Update Schedule"
